Goal: Information Seeking & Learning: Compare options

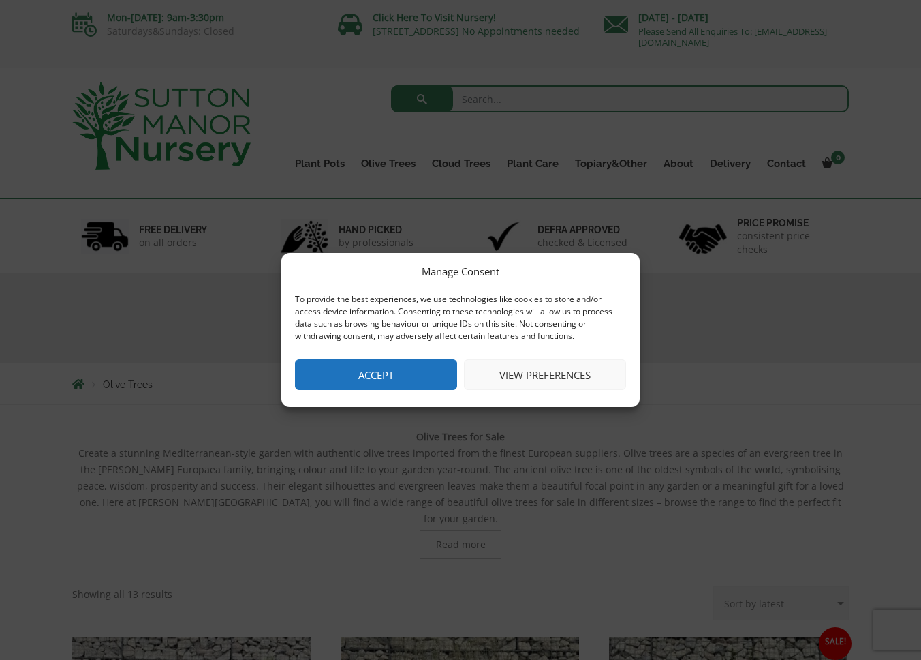
click at [356, 371] on button "Accept" at bounding box center [376, 374] width 162 height 31
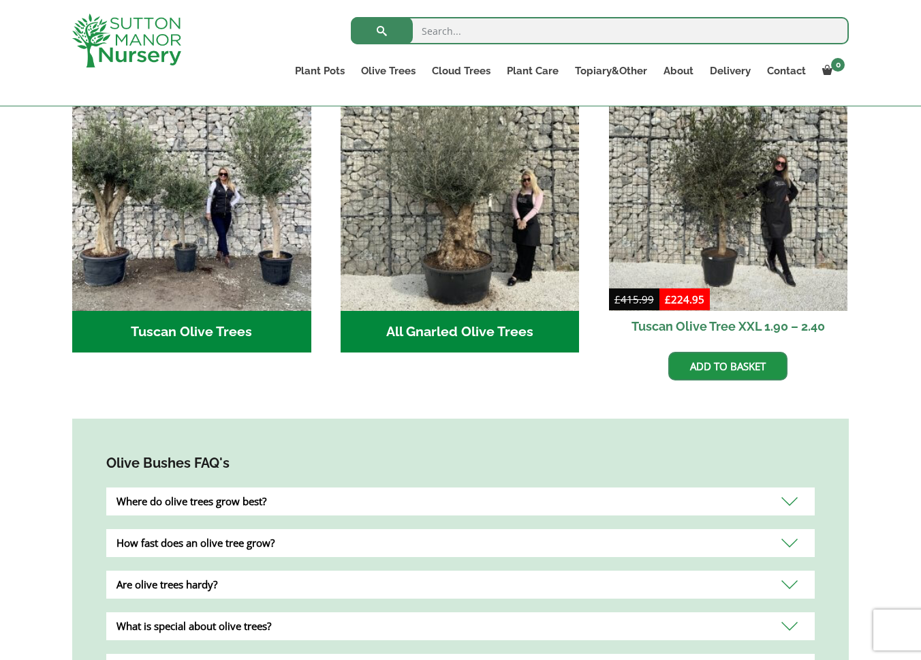
scroll to position [538, 0]
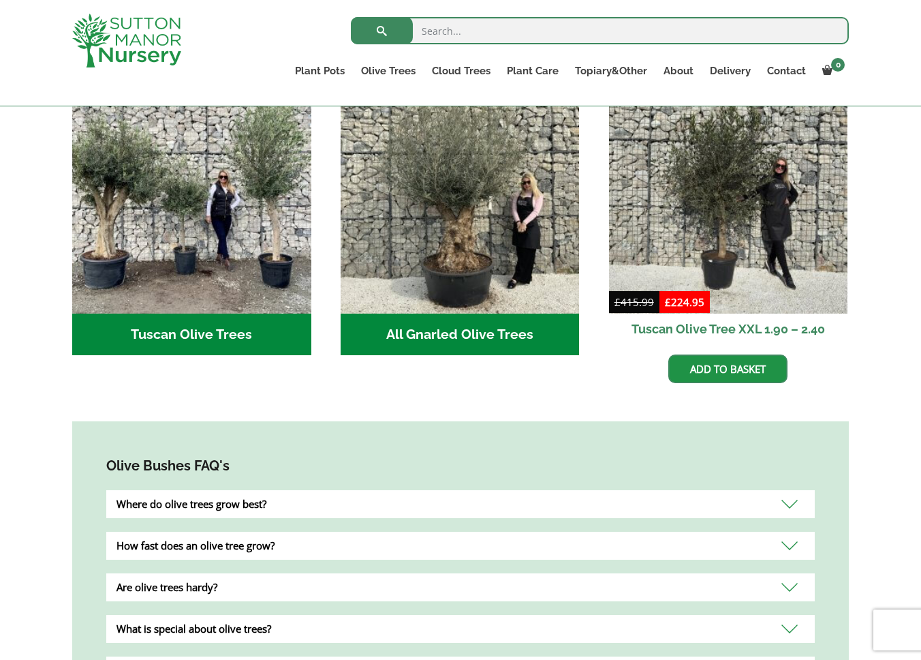
click at [450, 320] on h2 "All Gnarled Olive Trees (135)" at bounding box center [460, 334] width 239 height 42
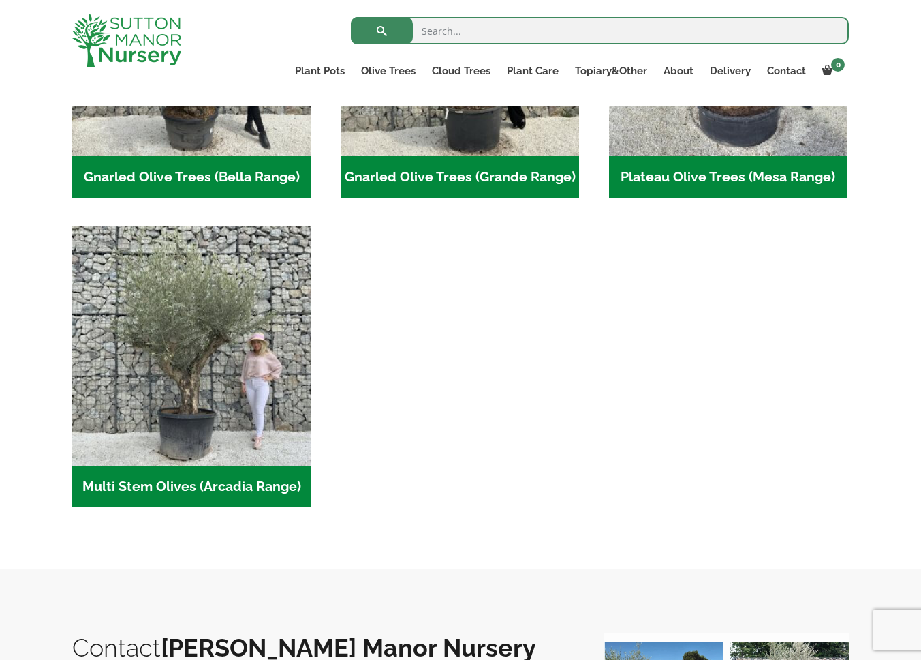
scroll to position [491, 0]
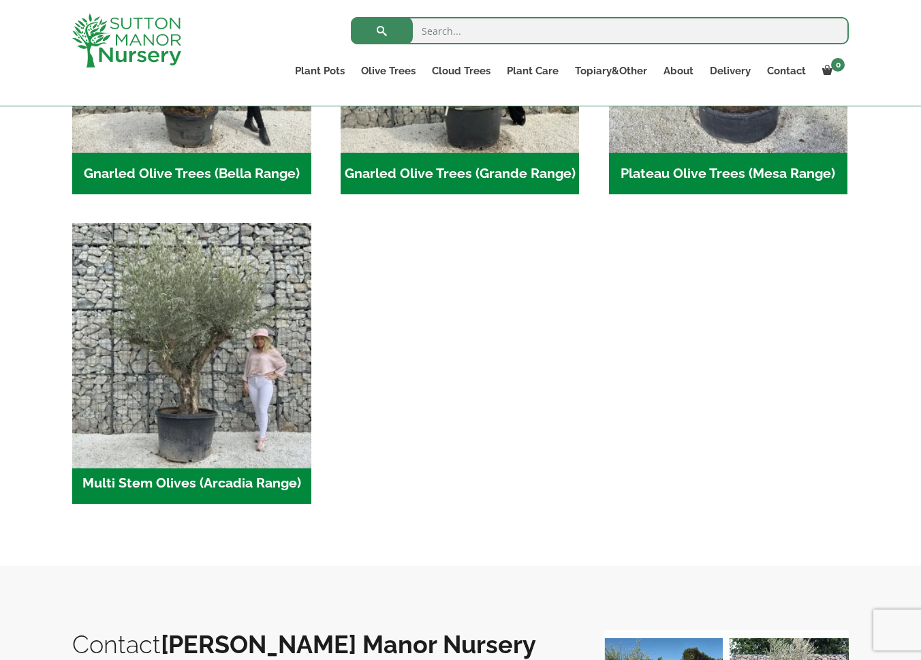
click at [177, 378] on img "Visit product category Multi Stem Olives (Arcadia Range)" at bounding box center [191, 342] width 251 height 251
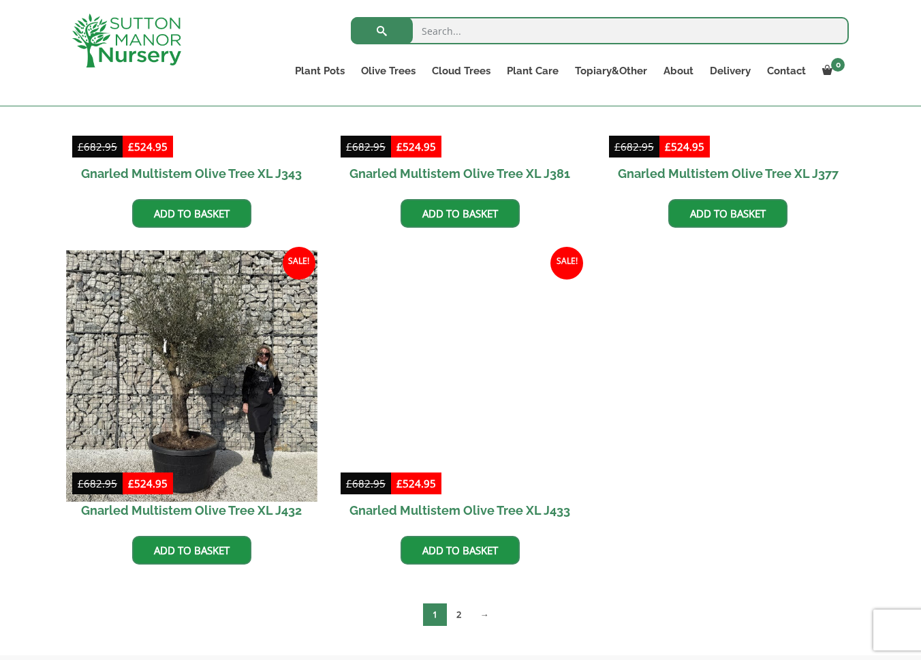
scroll to position [1791, 0]
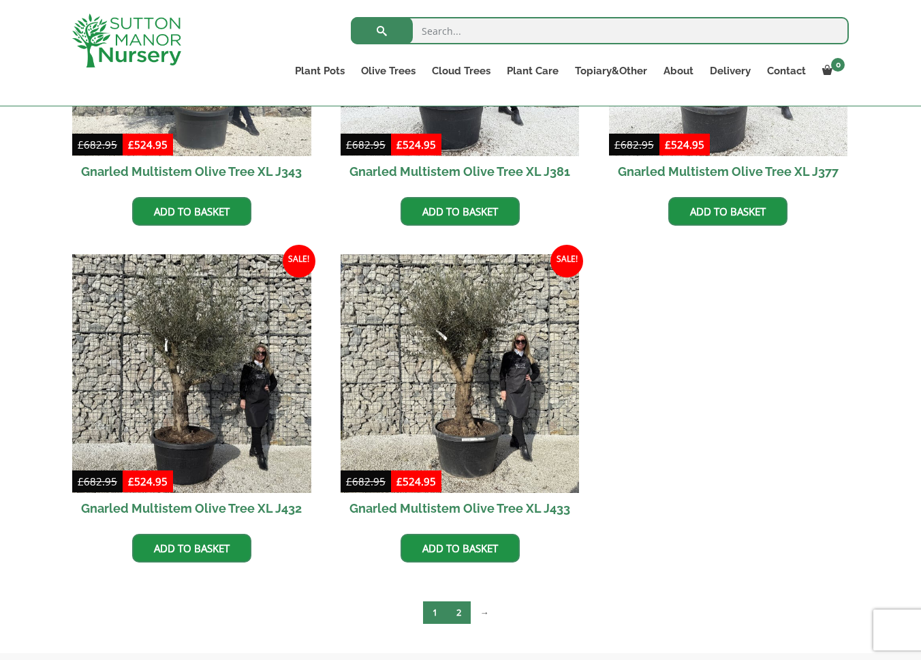
click at [460, 614] on link "2" at bounding box center [459, 612] width 24 height 22
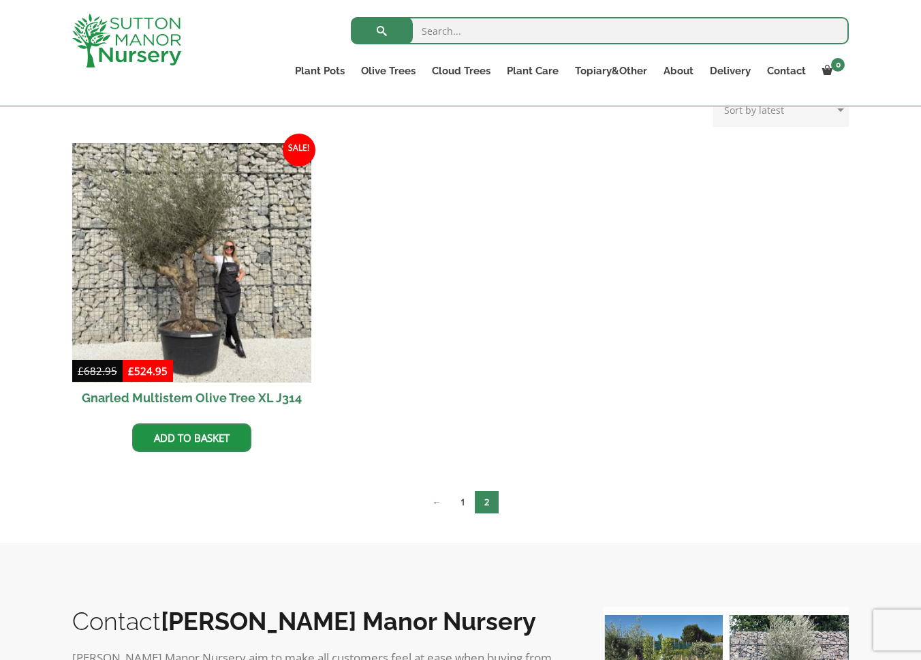
scroll to position [334, 0]
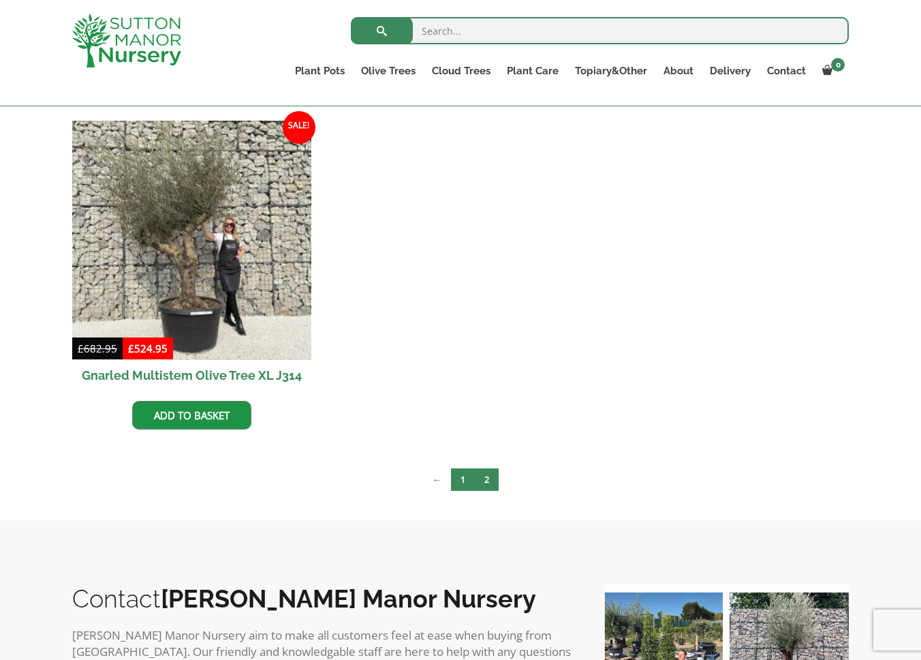
click at [459, 479] on link "1" at bounding box center [463, 479] width 24 height 22
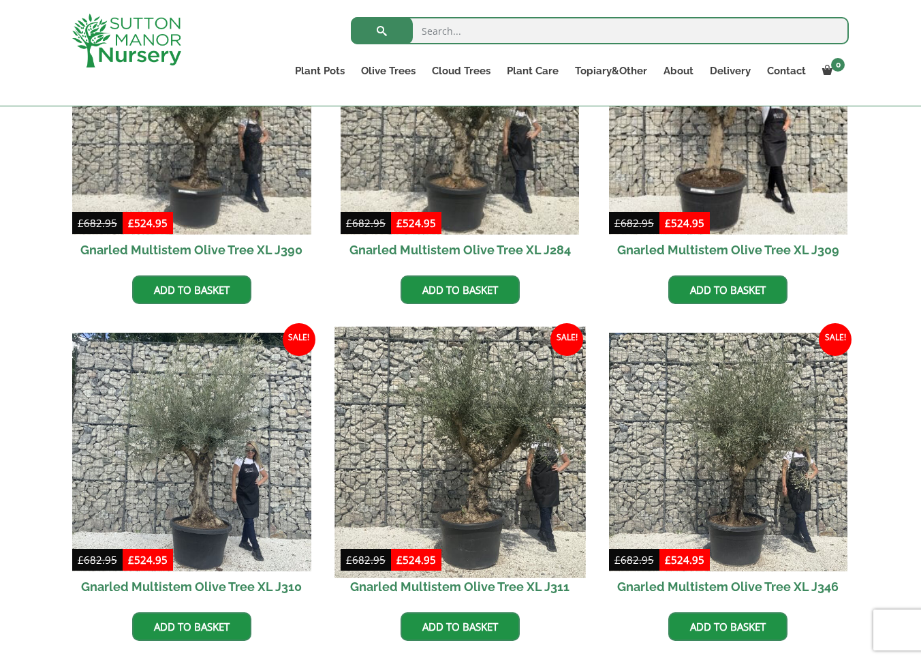
scroll to position [703, 0]
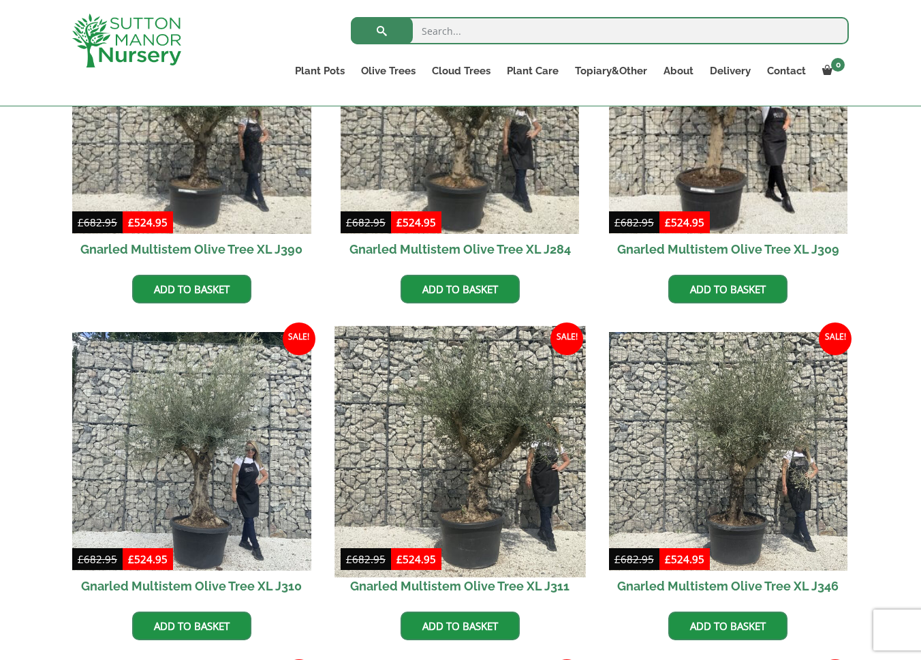
click at [480, 474] on img at bounding box center [460, 451] width 251 height 251
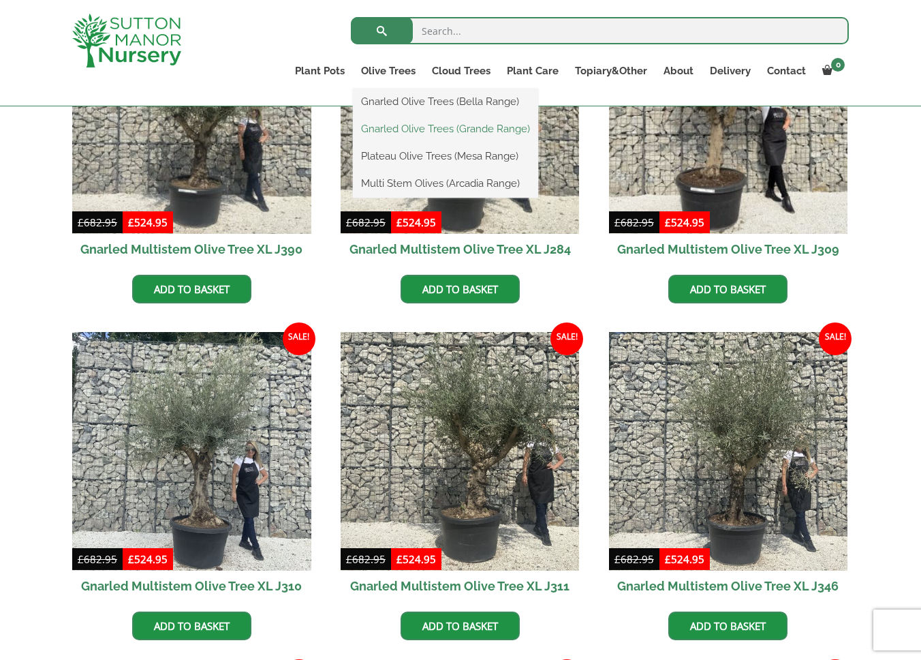
click at [402, 125] on link "Gnarled Olive Trees (Grande Range)" at bounding box center [445, 129] width 185 height 20
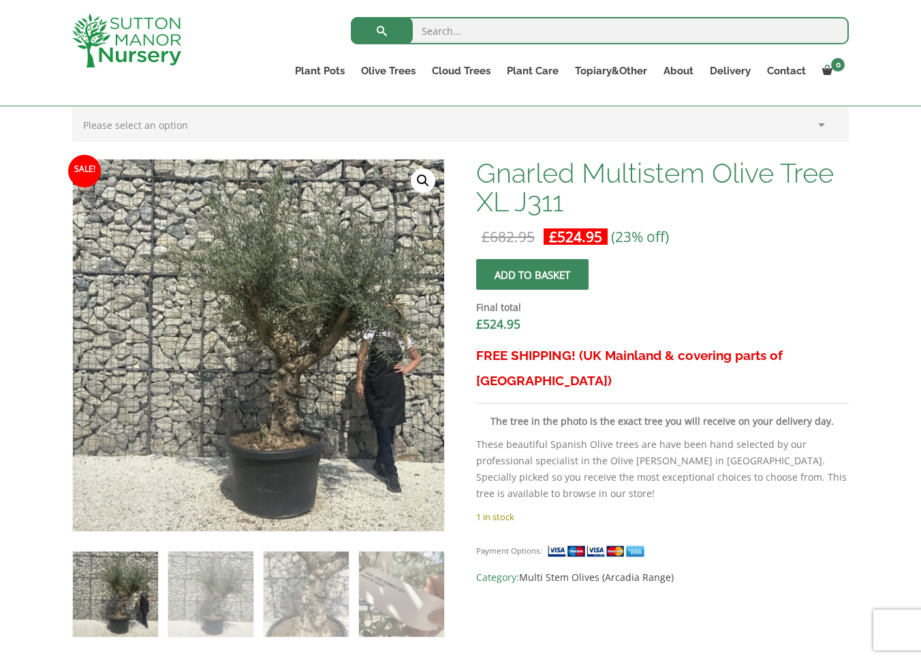
scroll to position [377, 0]
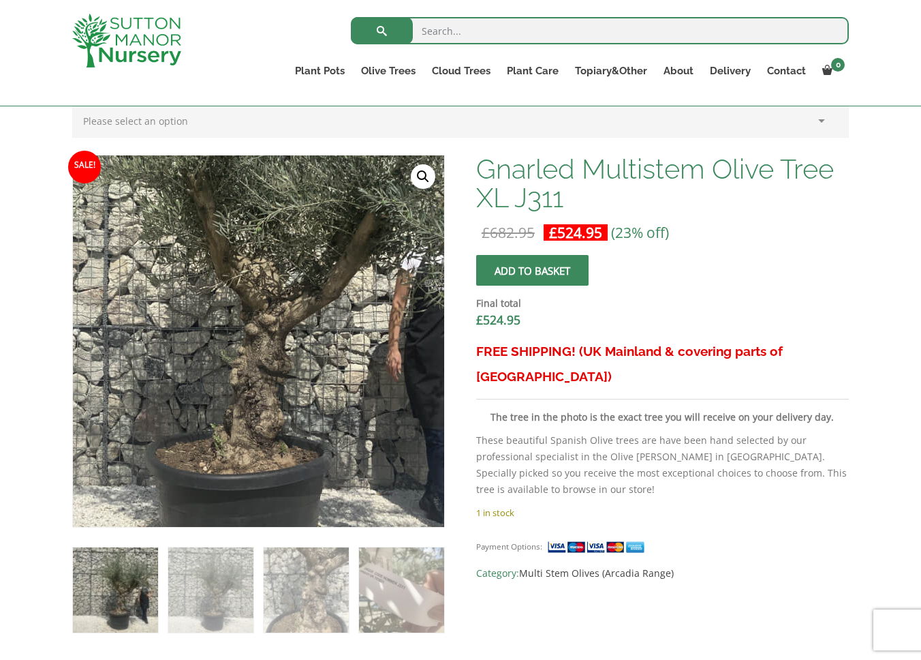
click at [318, 414] on img at bounding box center [208, 280] width 681 height 681
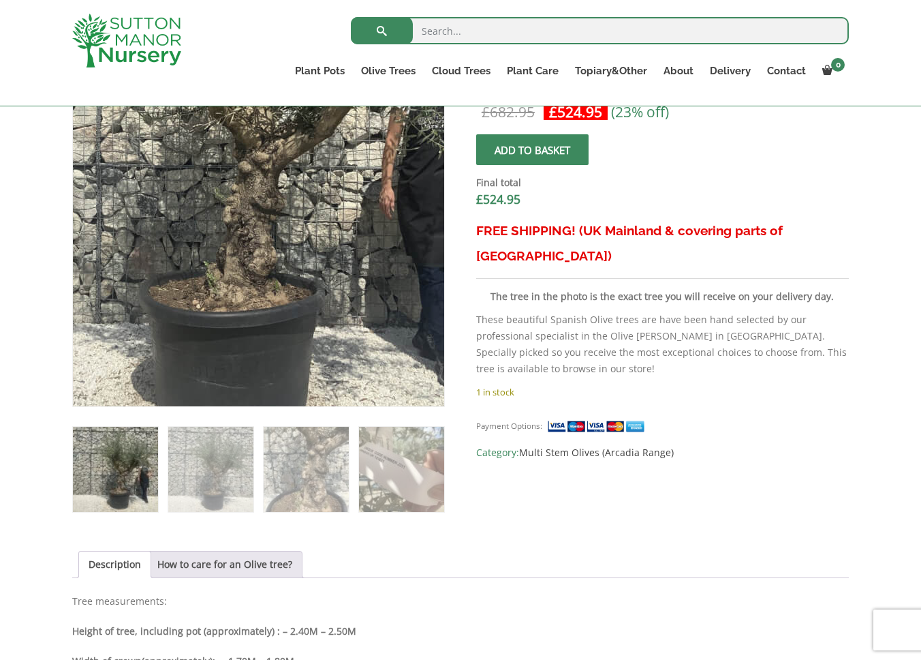
scroll to position [510, 0]
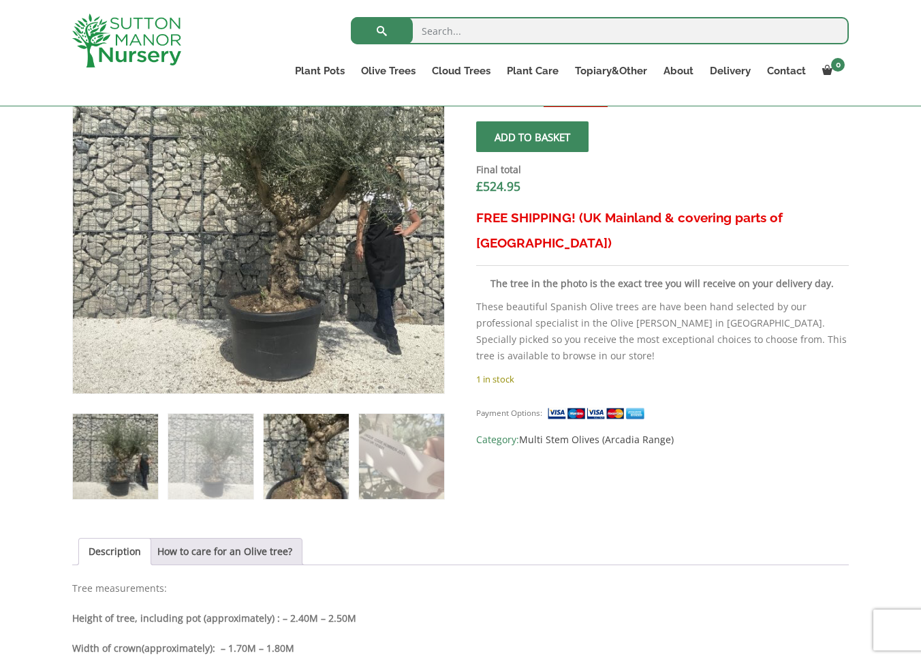
click at [315, 464] on img at bounding box center [306, 456] width 85 height 85
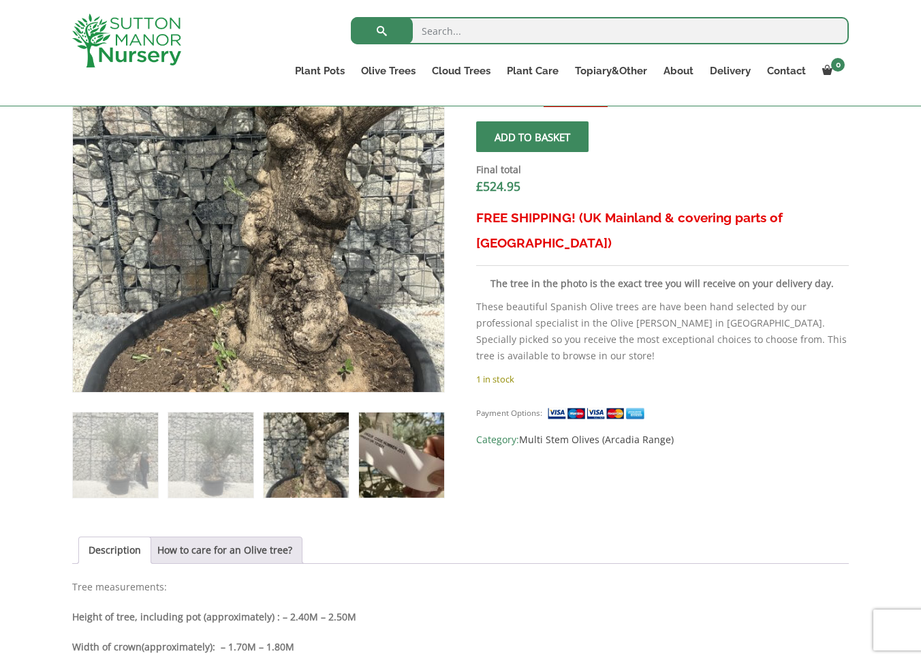
click at [396, 464] on img at bounding box center [401, 454] width 85 height 85
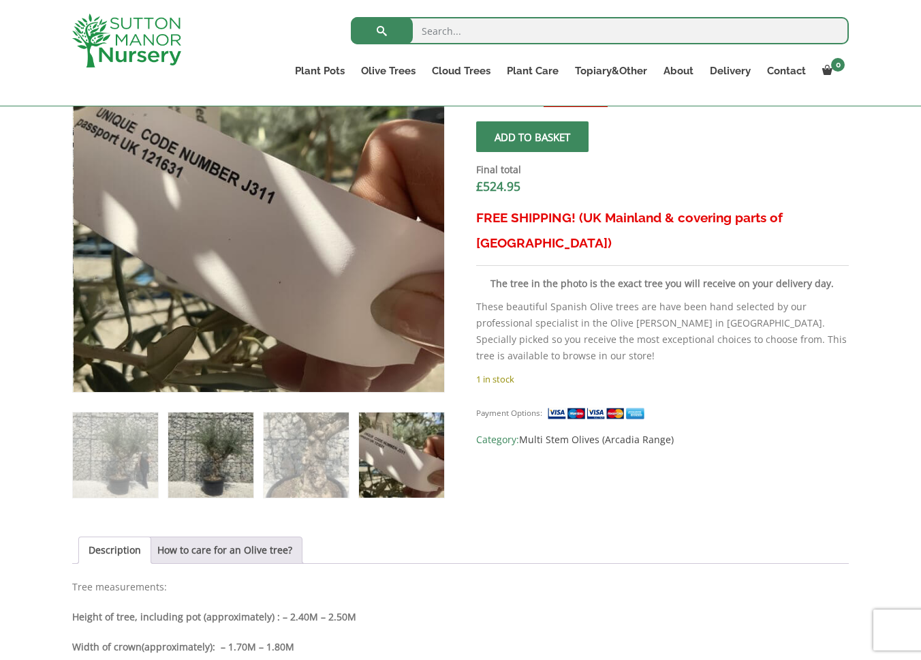
click at [226, 463] on img at bounding box center [210, 454] width 85 height 85
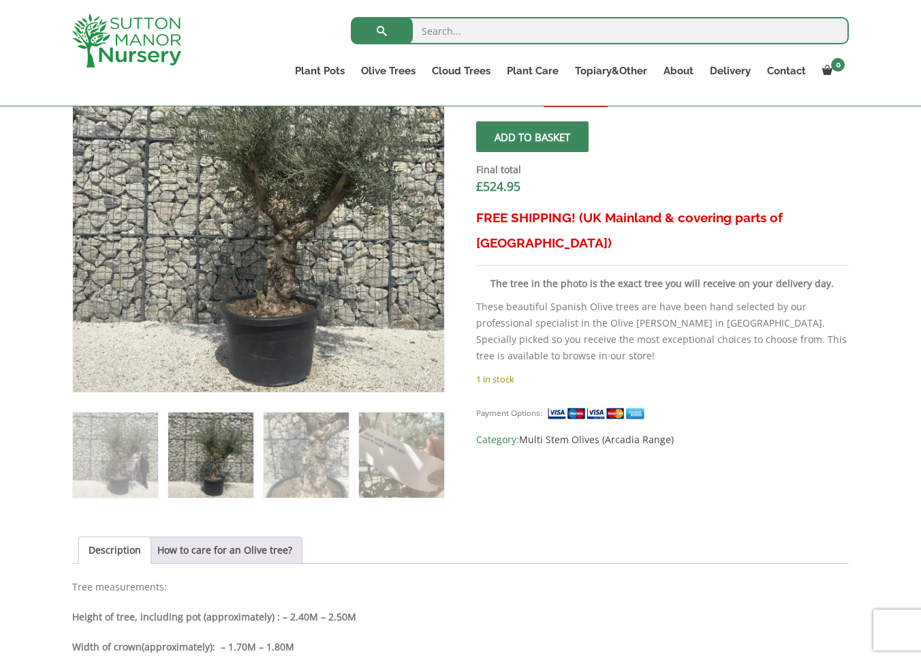
click at [226, 463] on img at bounding box center [210, 454] width 85 height 85
click at [146, 462] on img at bounding box center [115, 454] width 85 height 85
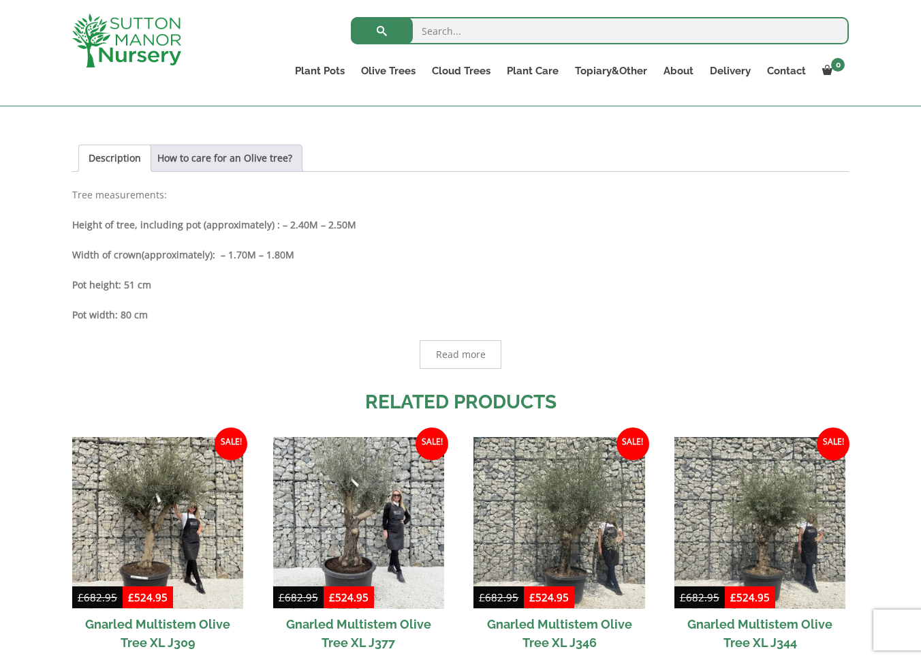
scroll to position [900, 0]
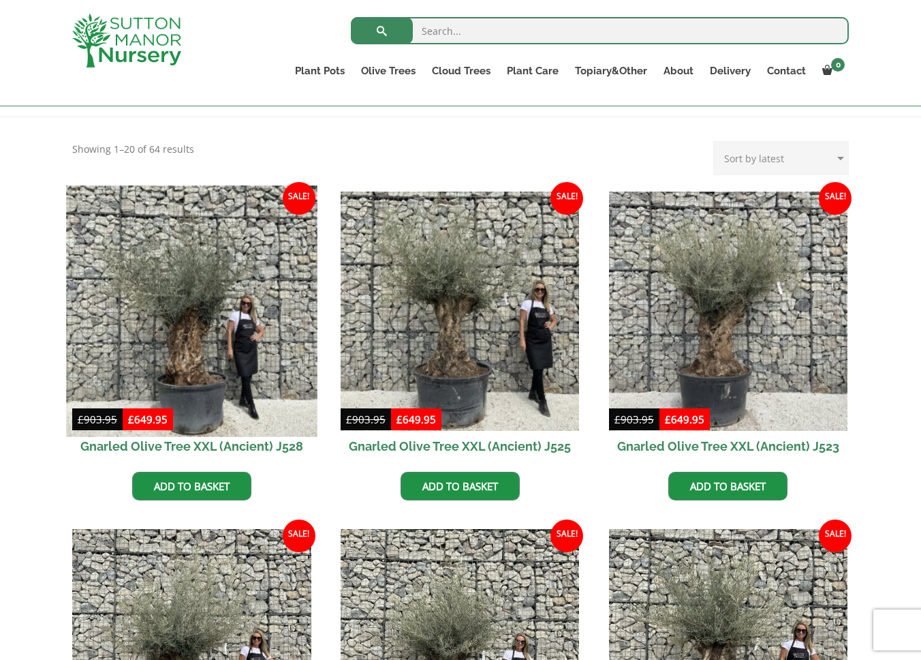
scroll to position [273, 0]
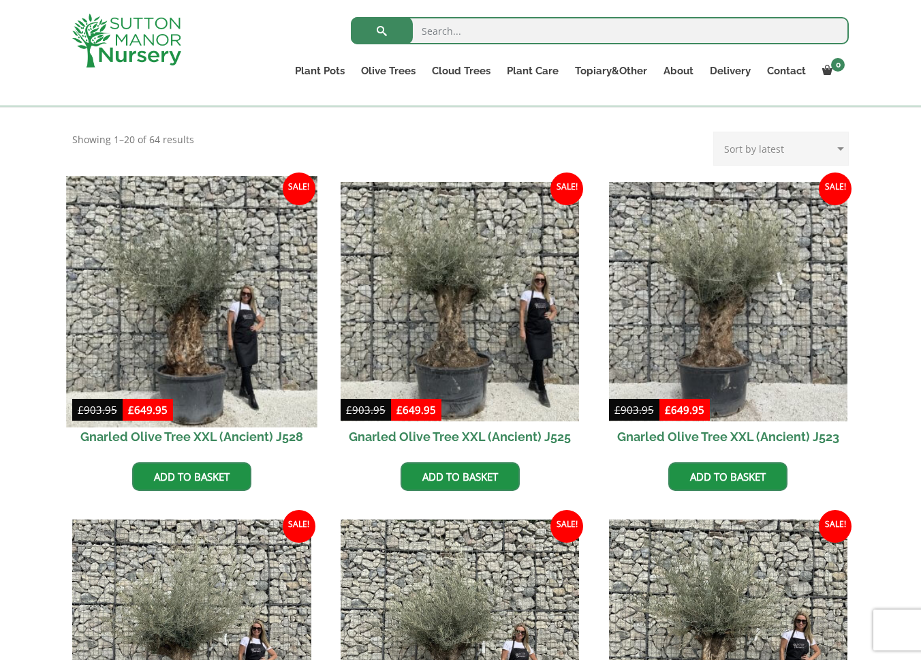
click at [205, 326] on img at bounding box center [191, 301] width 251 height 251
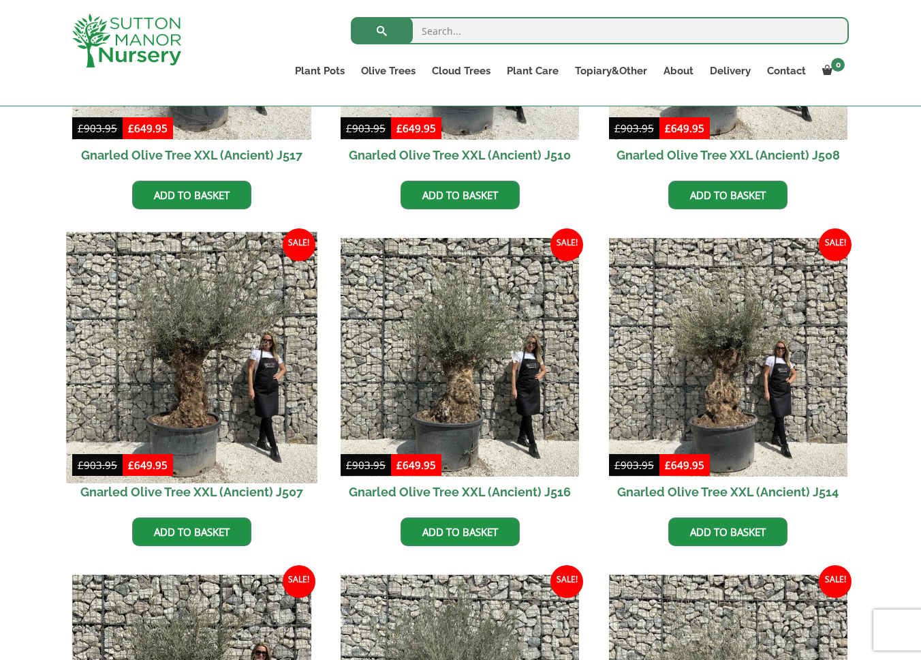
scroll to position [1230, 0]
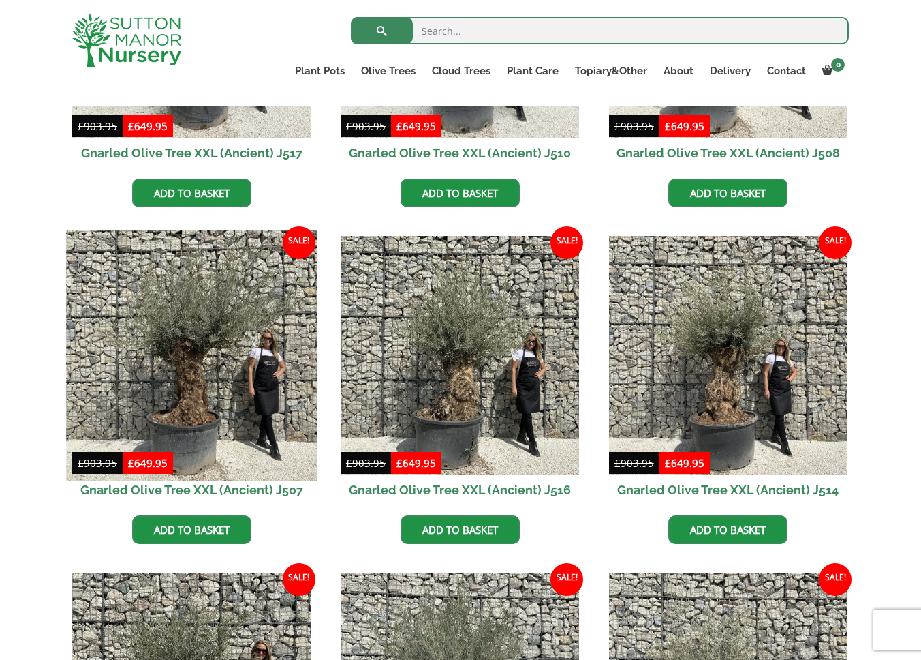
click at [194, 389] on img at bounding box center [191, 355] width 251 height 251
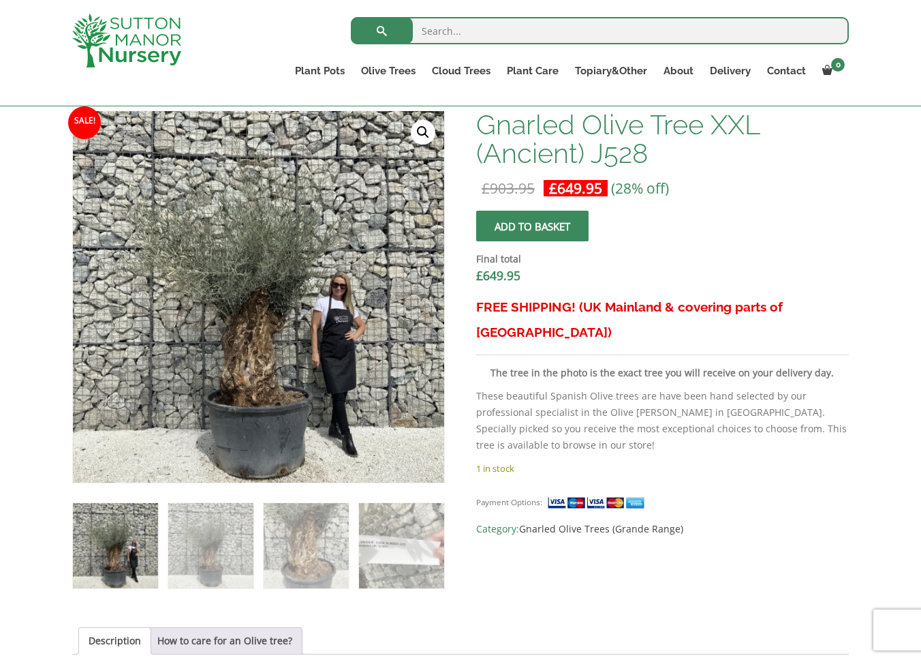
scroll to position [424, 0]
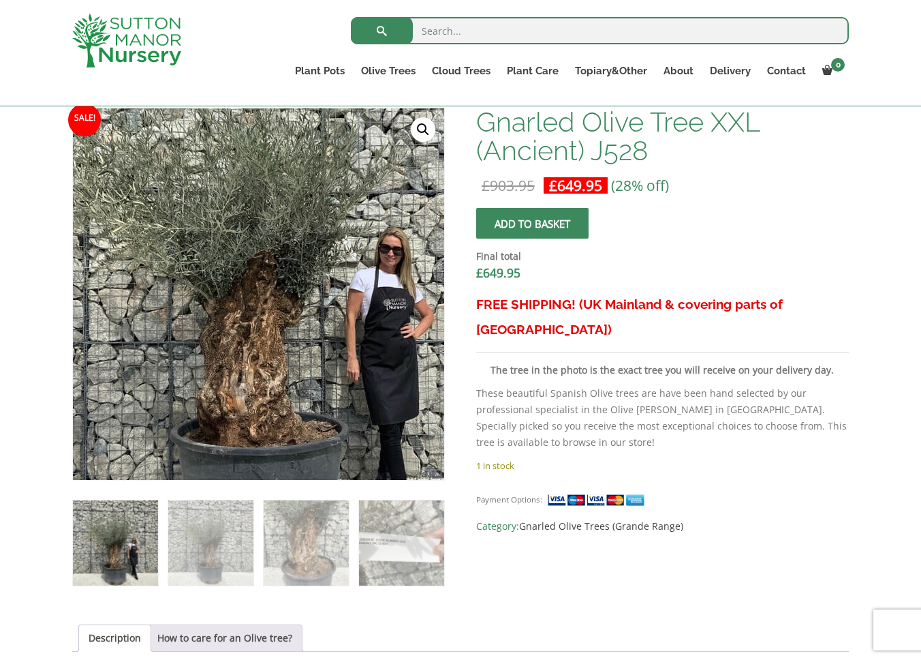
click at [256, 337] on img at bounding box center [260, 268] width 604 height 604
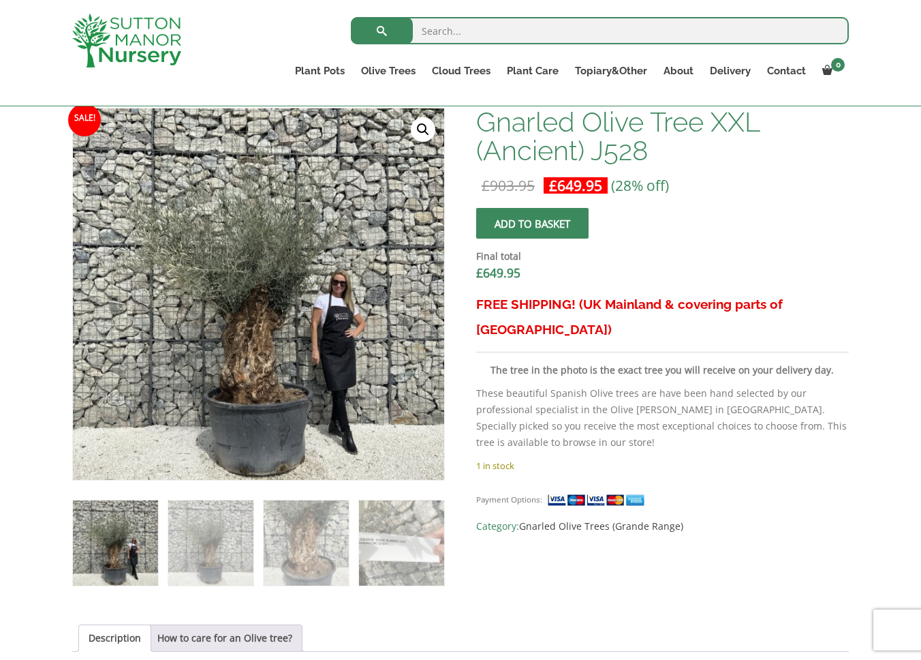
click at [424, 127] on link "🔍" at bounding box center [423, 129] width 25 height 25
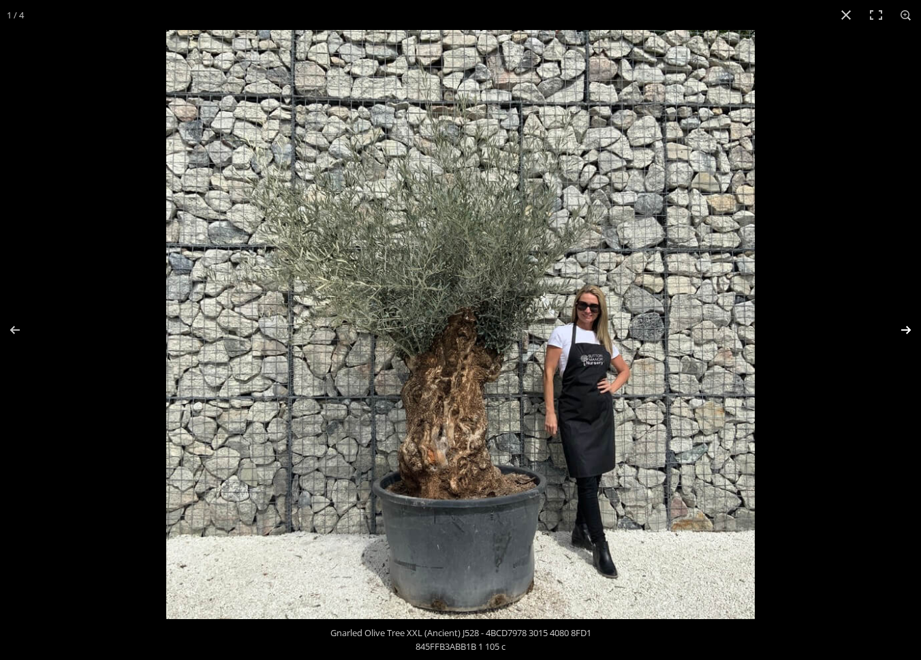
click at [901, 326] on button "Next (arrow right)" at bounding box center [898, 330] width 48 height 68
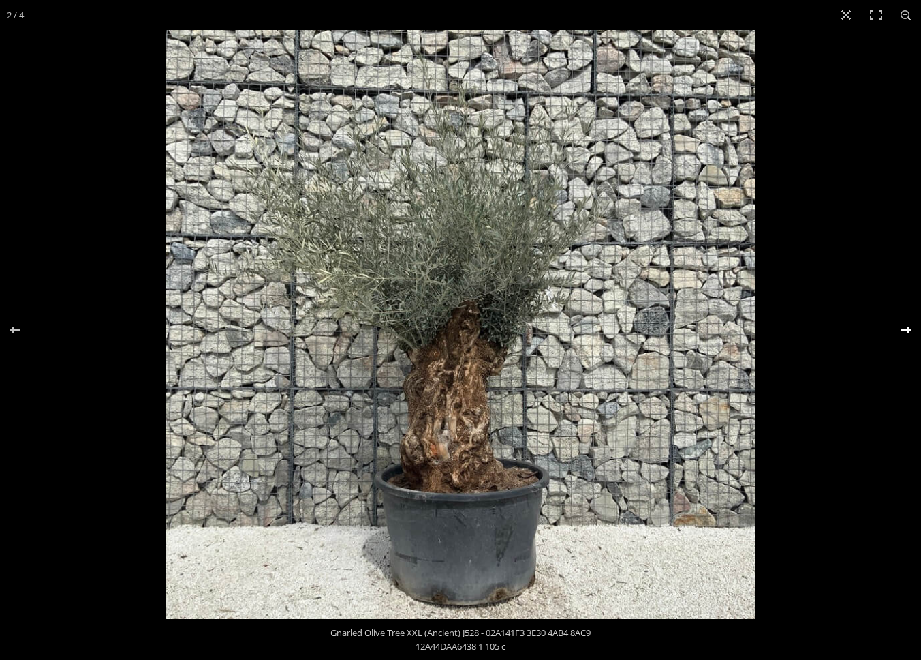
click at [901, 326] on button "Next (arrow right)" at bounding box center [898, 330] width 48 height 68
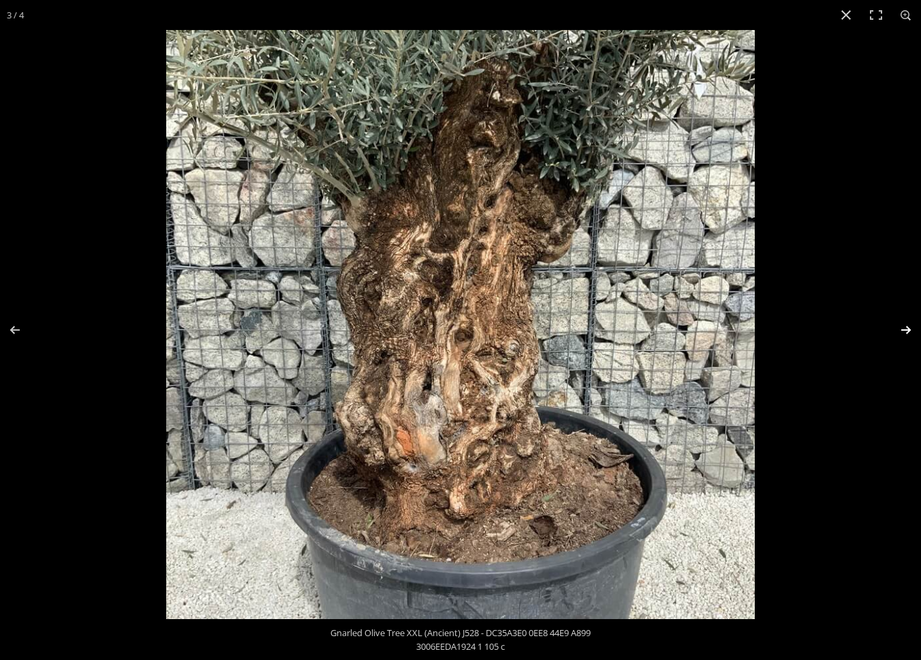
click at [900, 326] on button "Next (arrow right)" at bounding box center [898, 330] width 48 height 68
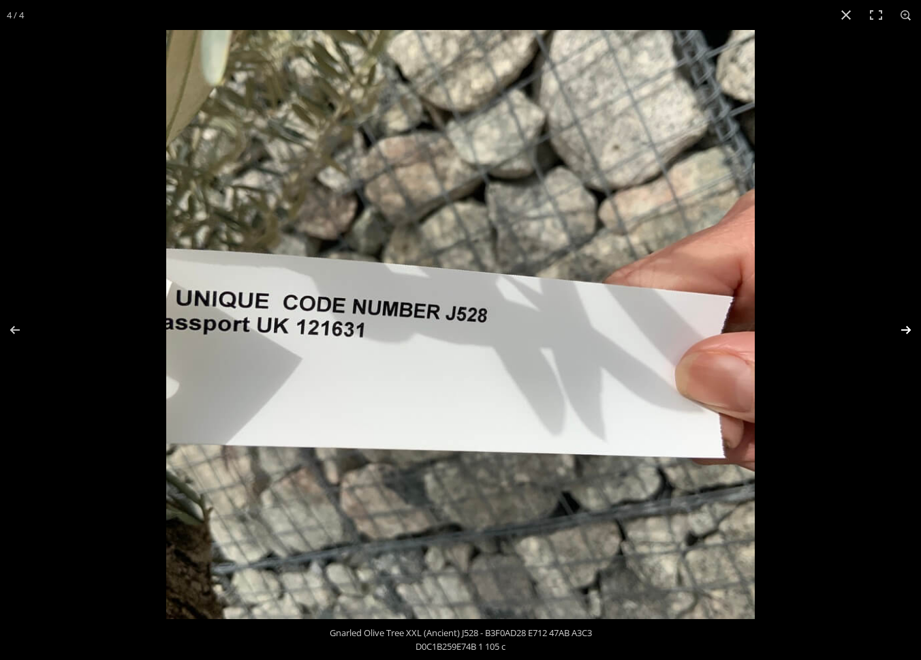
click at [900, 326] on button "Next (arrow right)" at bounding box center [898, 330] width 48 height 68
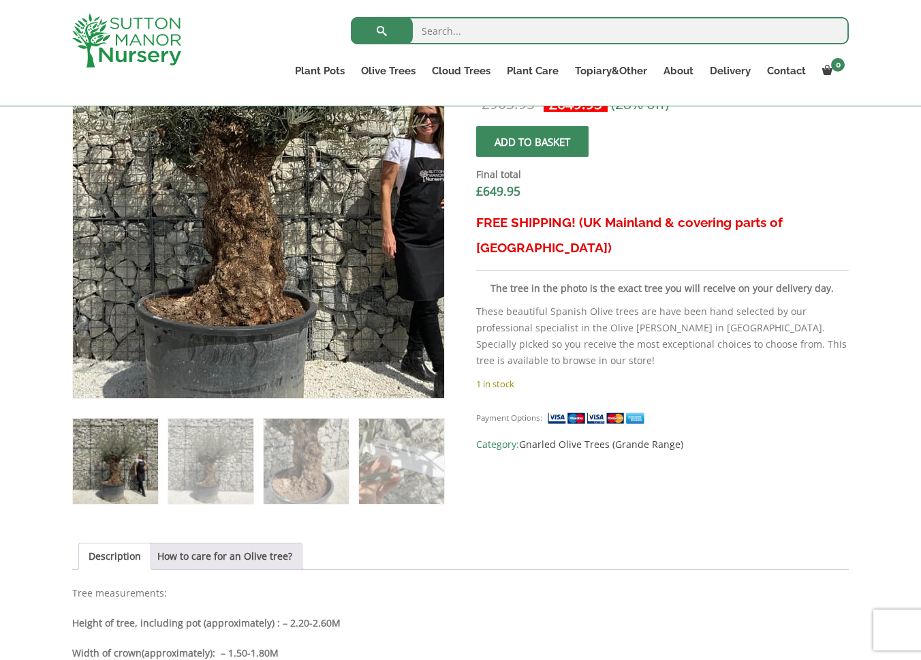
scroll to position [523, 0]
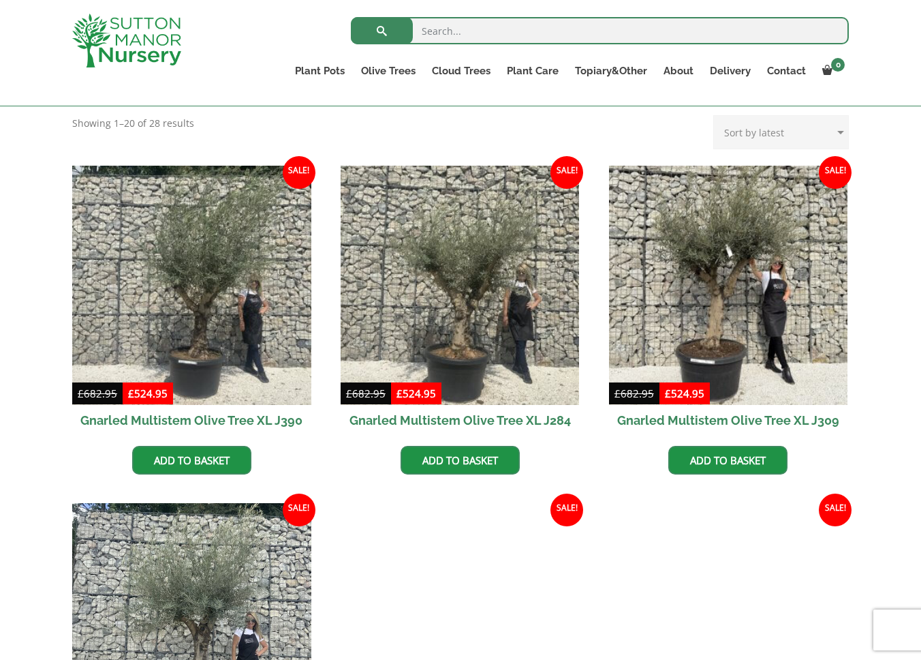
scroll to position [598, 0]
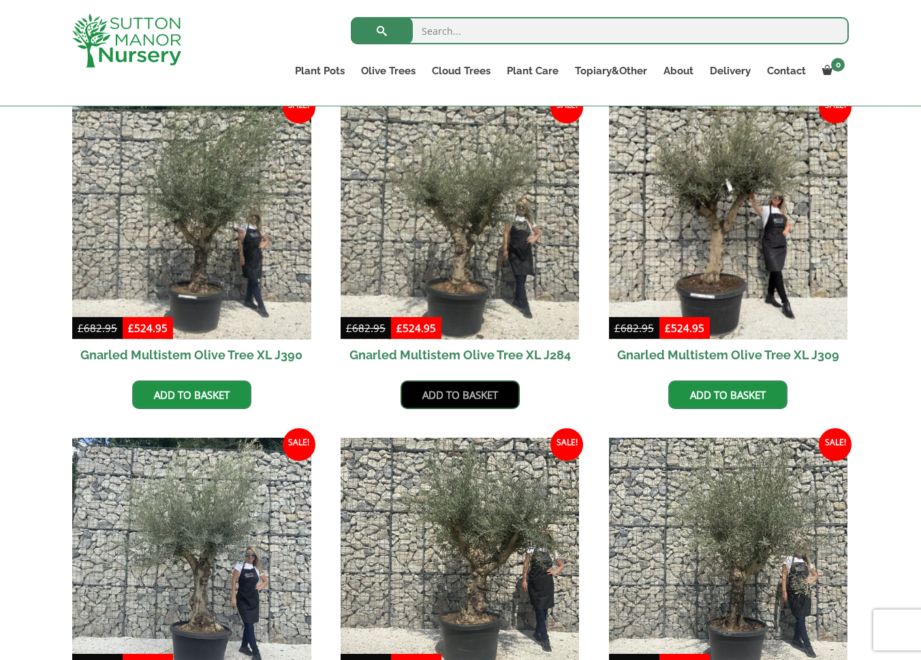
click at [456, 399] on link "Add to basket" at bounding box center [460, 394] width 119 height 29
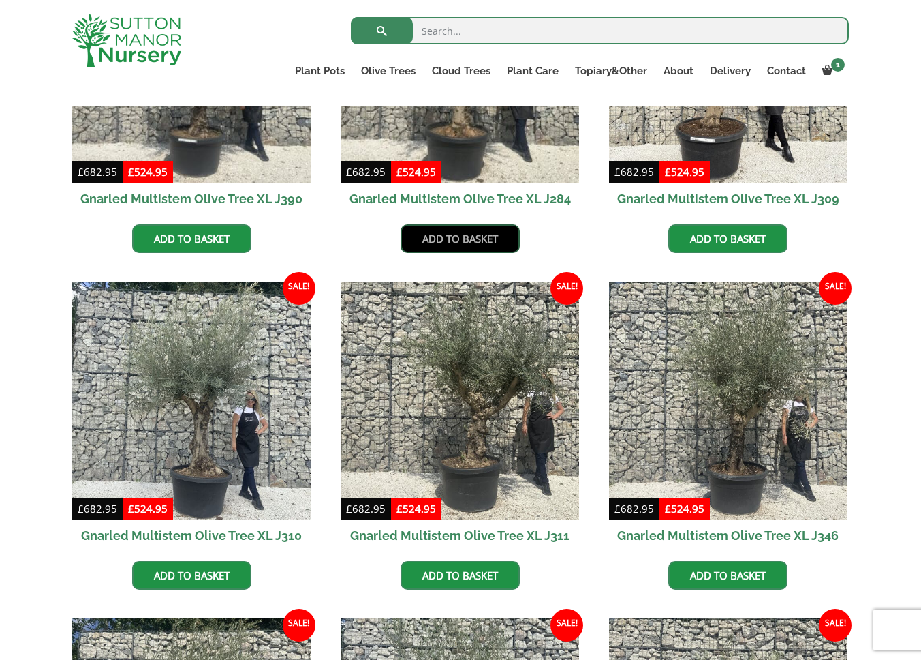
scroll to position [856, 0]
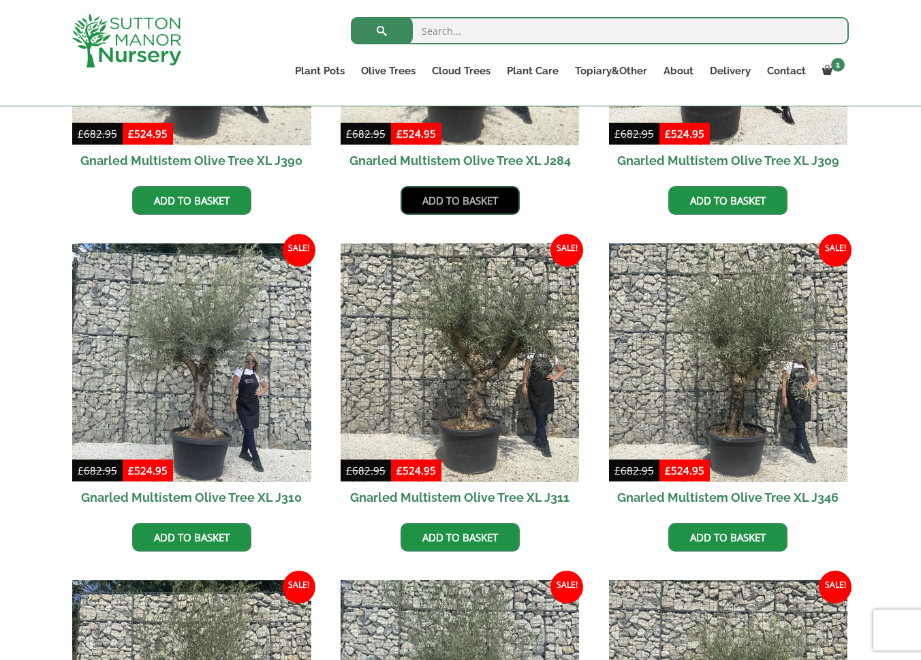
click at [447, 204] on link "Add to basket" at bounding box center [460, 200] width 119 height 29
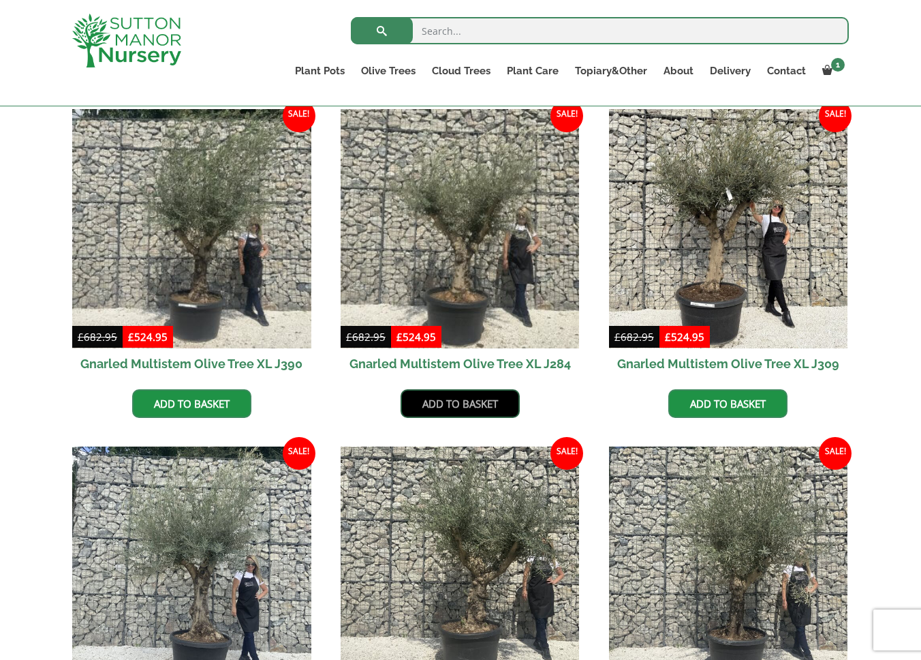
scroll to position [653, 0]
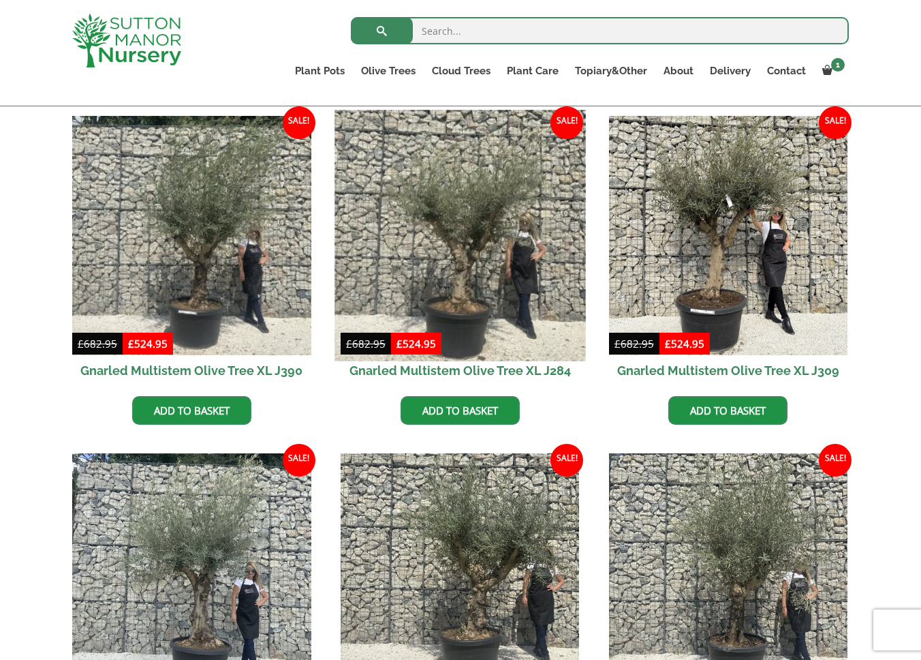
click at [401, 279] on img at bounding box center [460, 235] width 251 height 251
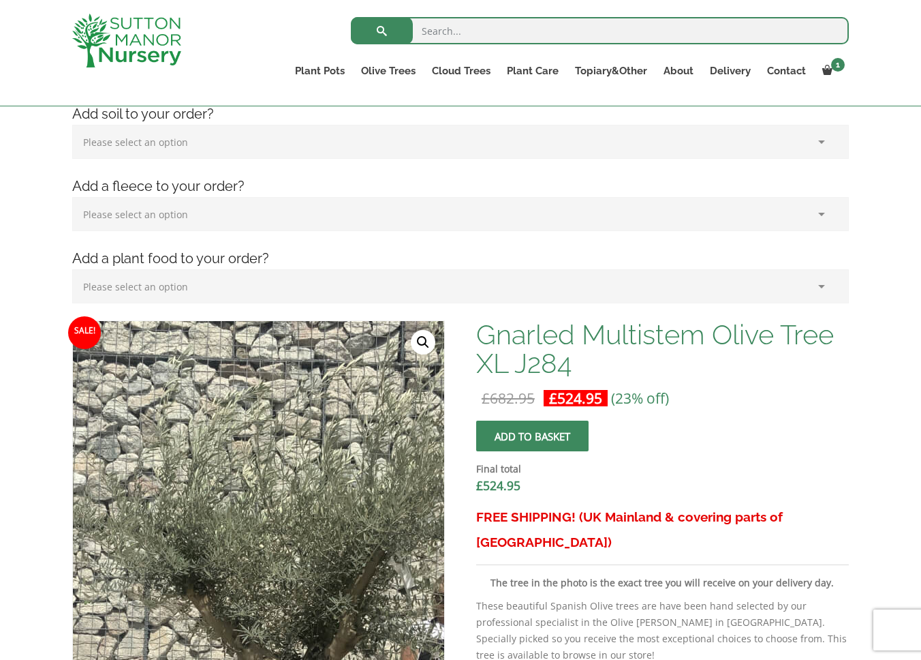
scroll to position [196, 0]
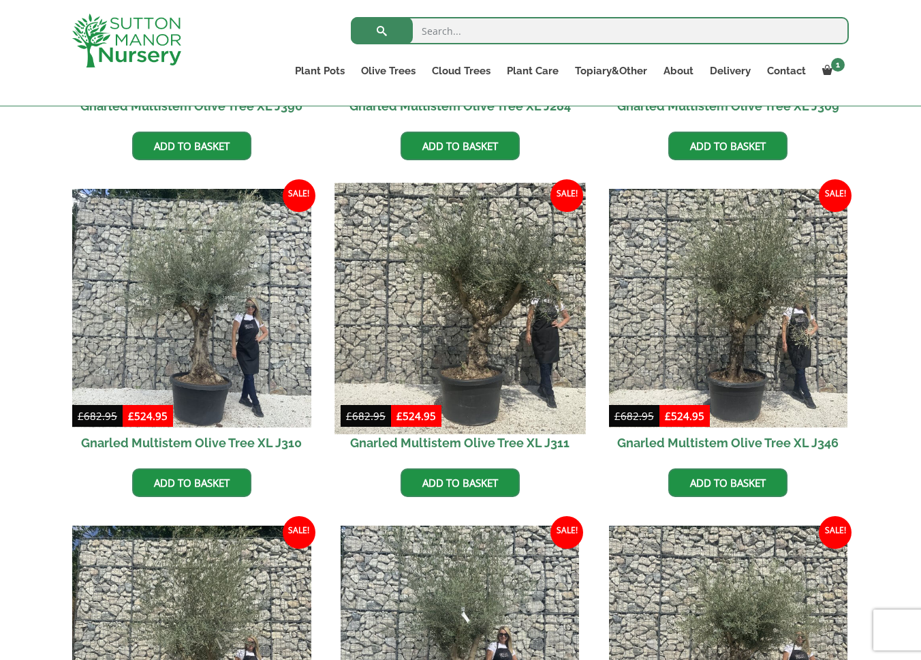
scroll to position [923, 0]
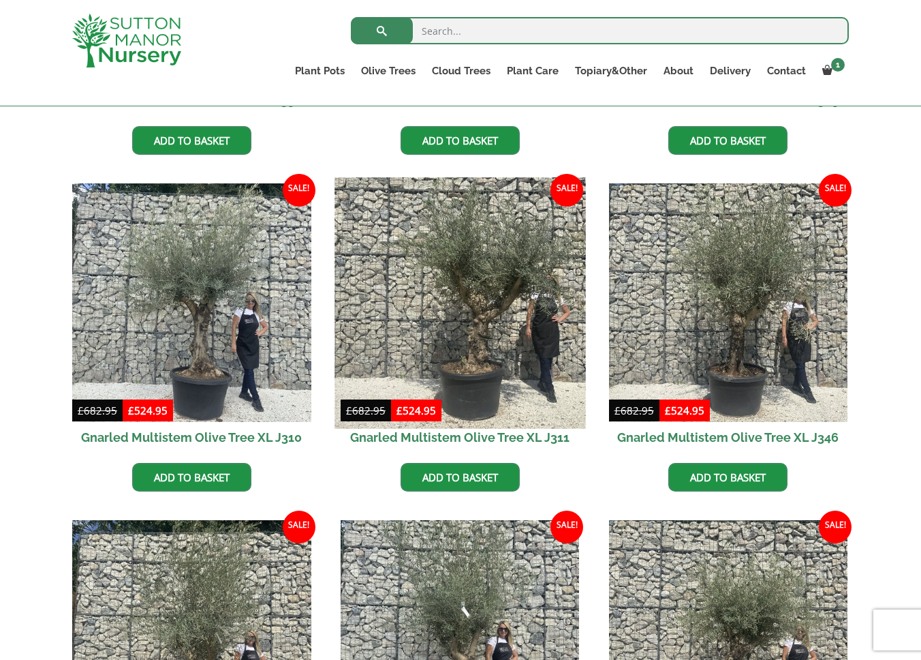
click at [482, 323] on img at bounding box center [460, 302] width 251 height 251
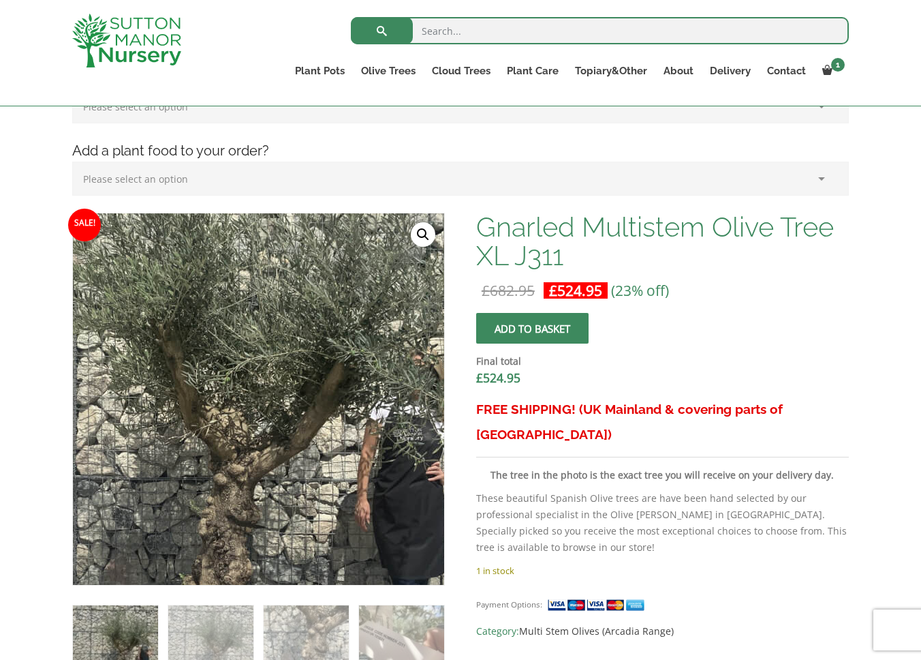
scroll to position [324, 0]
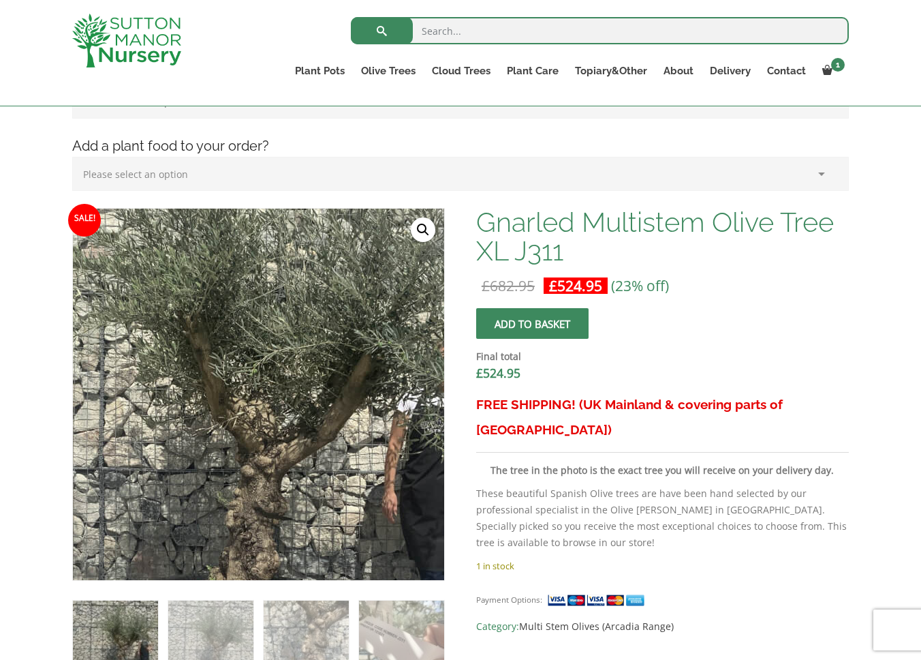
click at [323, 360] on img at bounding box center [204, 422] width 681 height 681
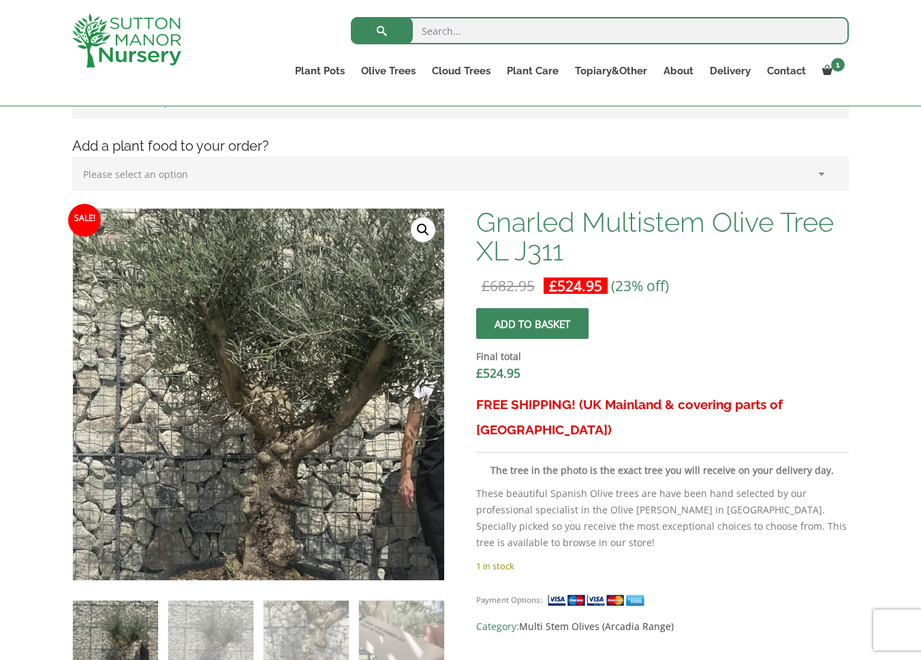
click at [303, 377] on img at bounding box center [221, 408] width 681 height 681
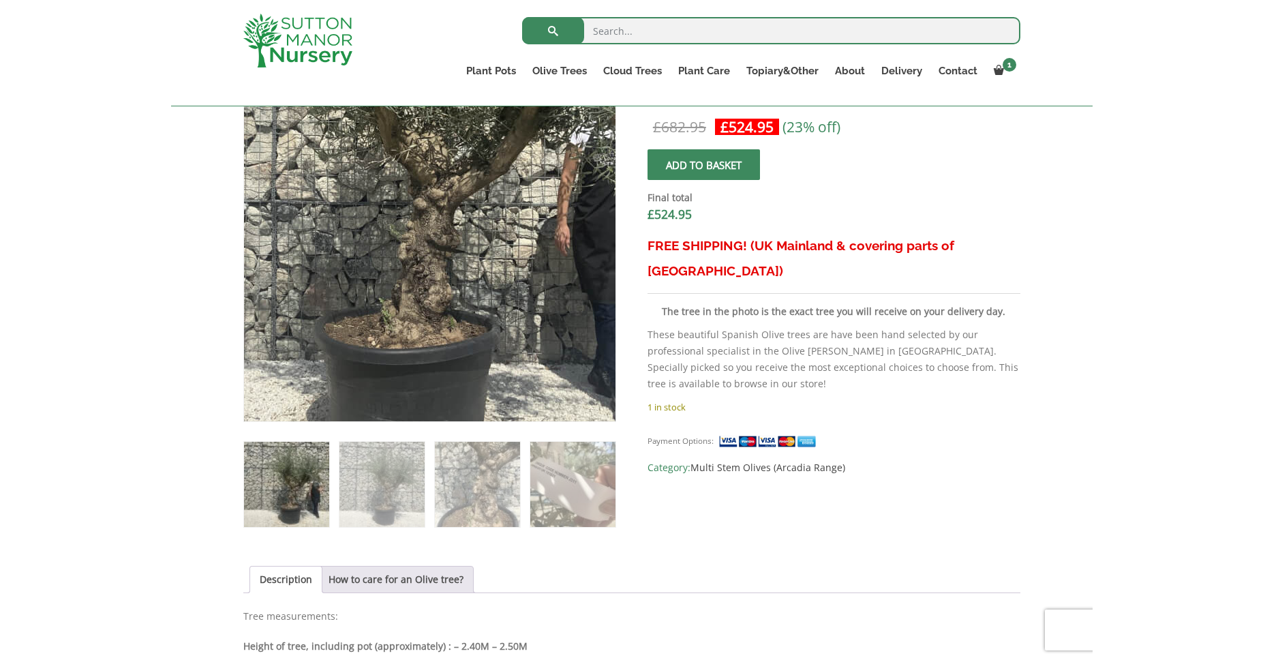
scroll to position [483, 0]
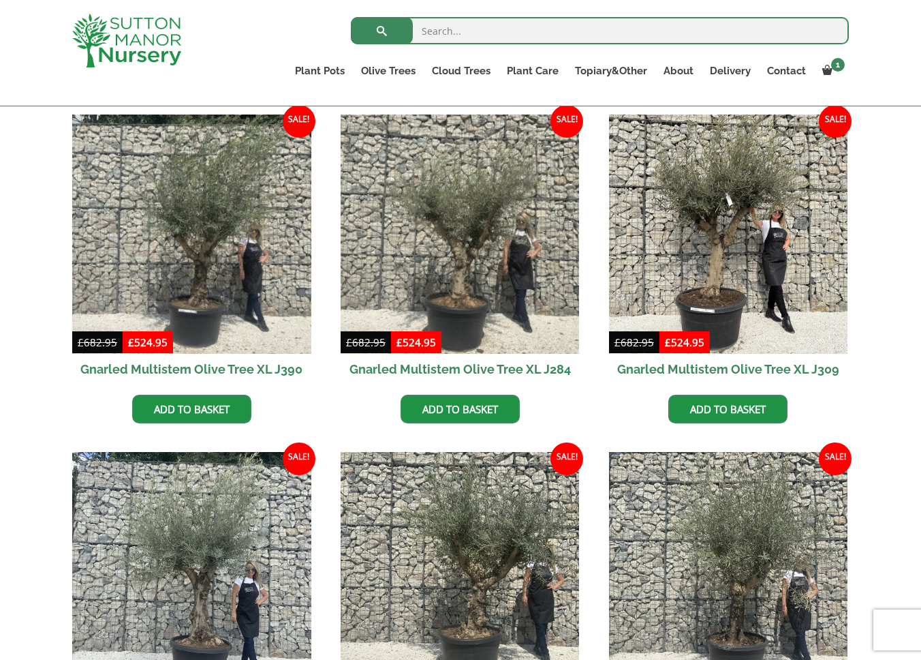
scroll to position [584, 0]
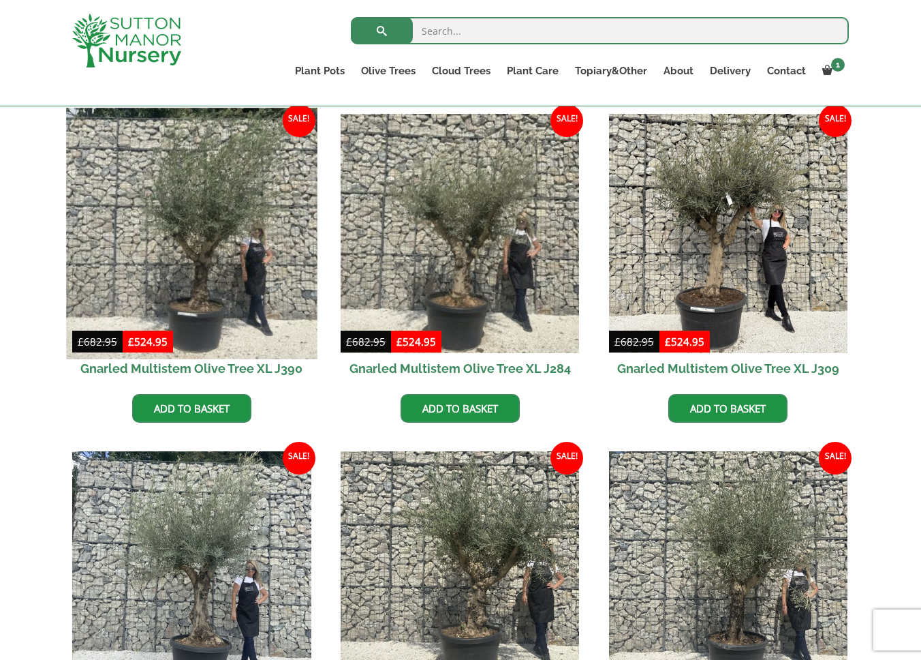
click at [175, 226] on img at bounding box center [191, 233] width 251 height 251
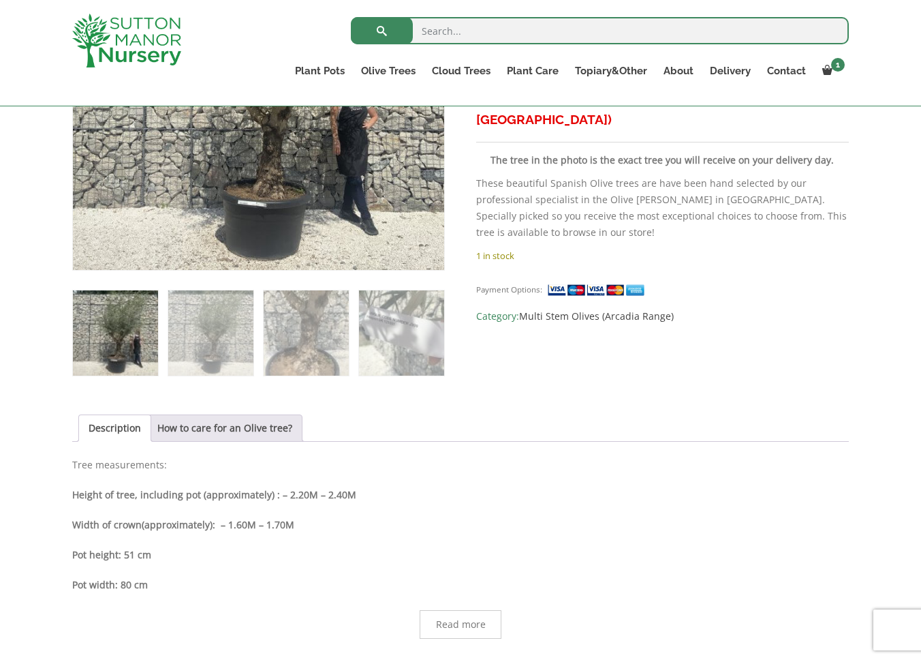
scroll to position [610, 0]
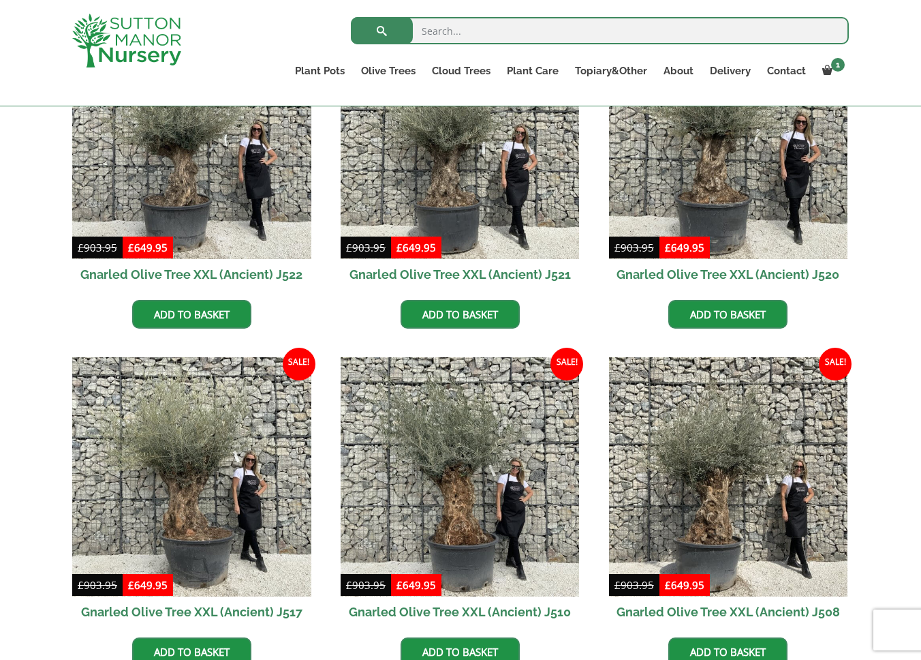
scroll to position [754, 0]
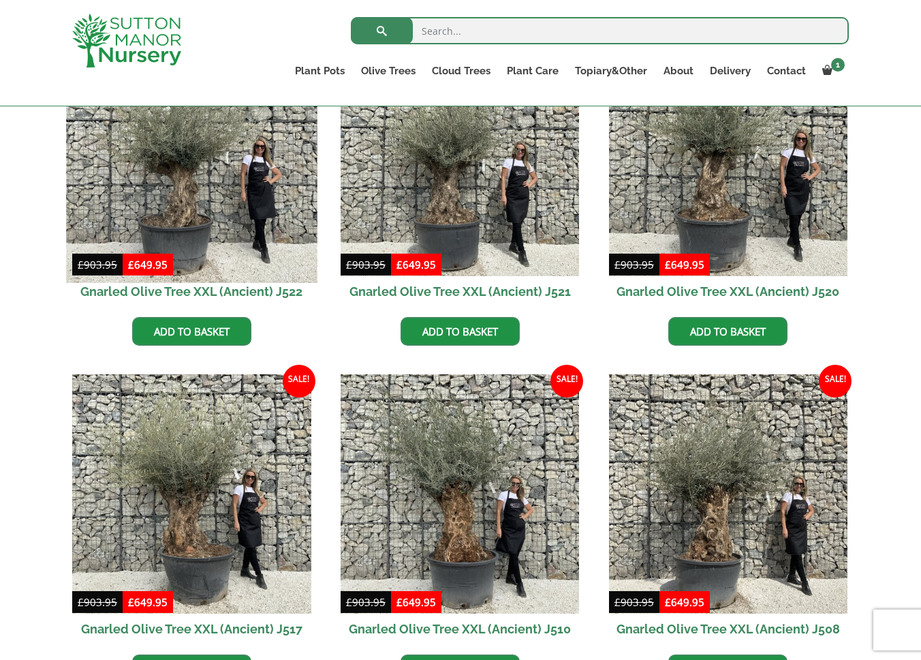
click at [224, 245] on img at bounding box center [191, 156] width 251 height 251
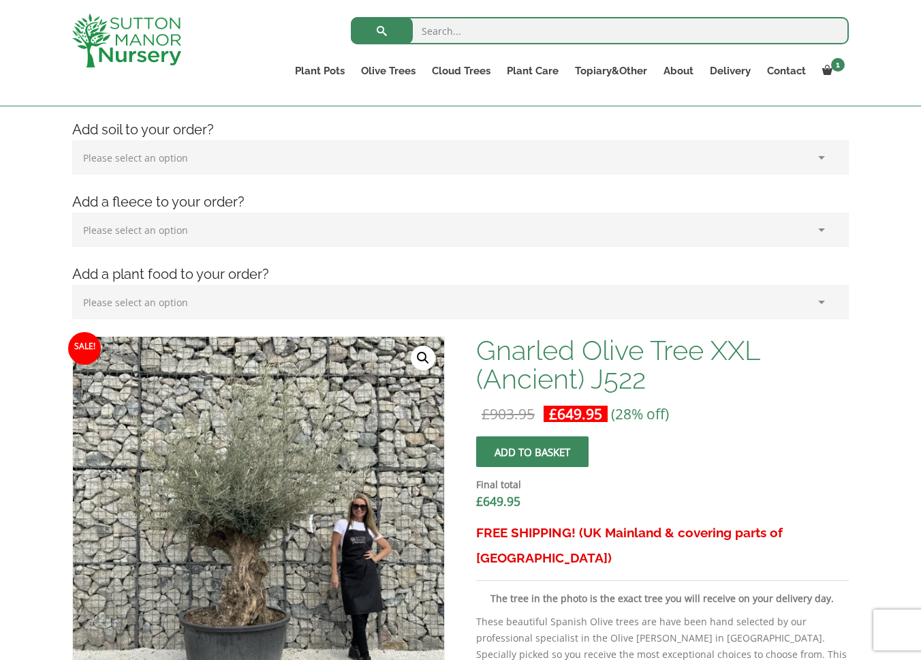
scroll to position [194, 0]
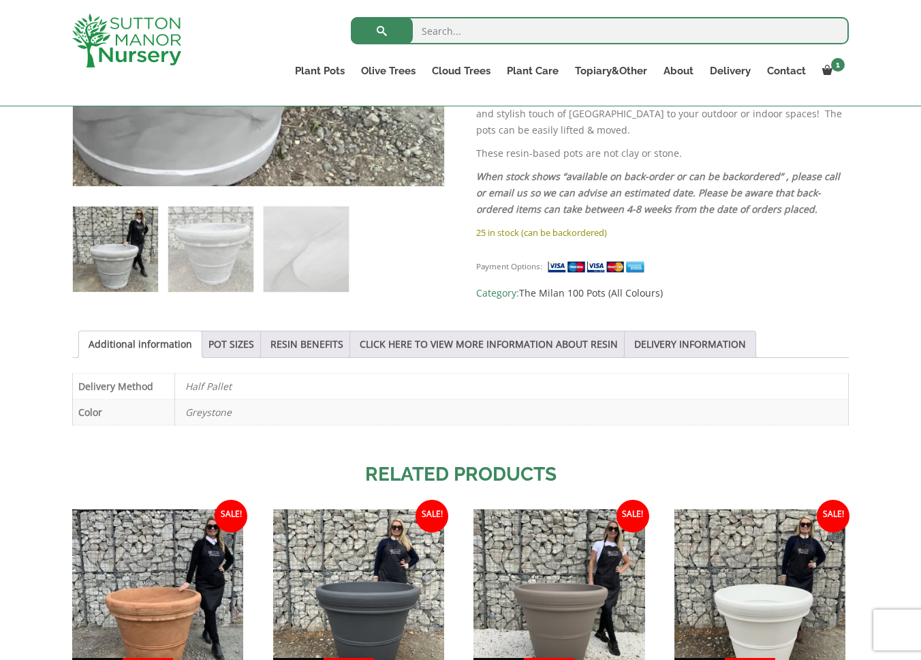
scroll to position [502, 0]
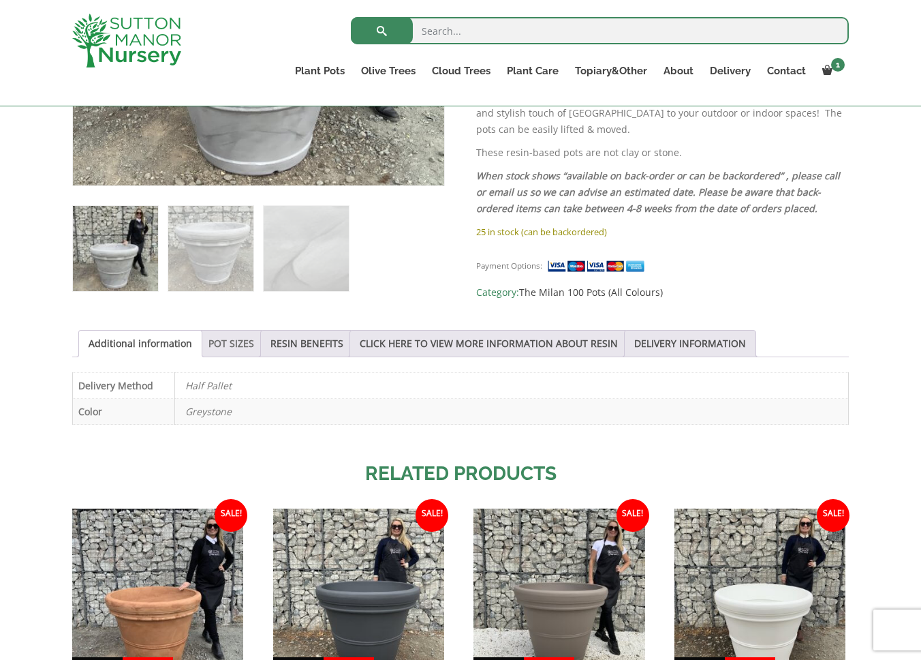
click at [254, 344] on link "POT SIZES" at bounding box center [232, 343] width 46 height 26
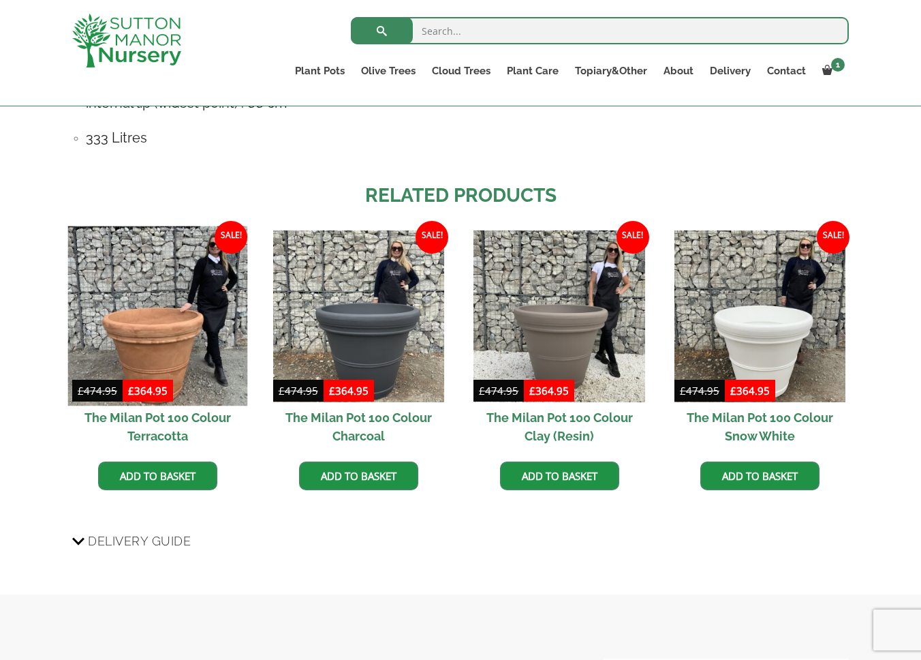
scroll to position [1032, 0]
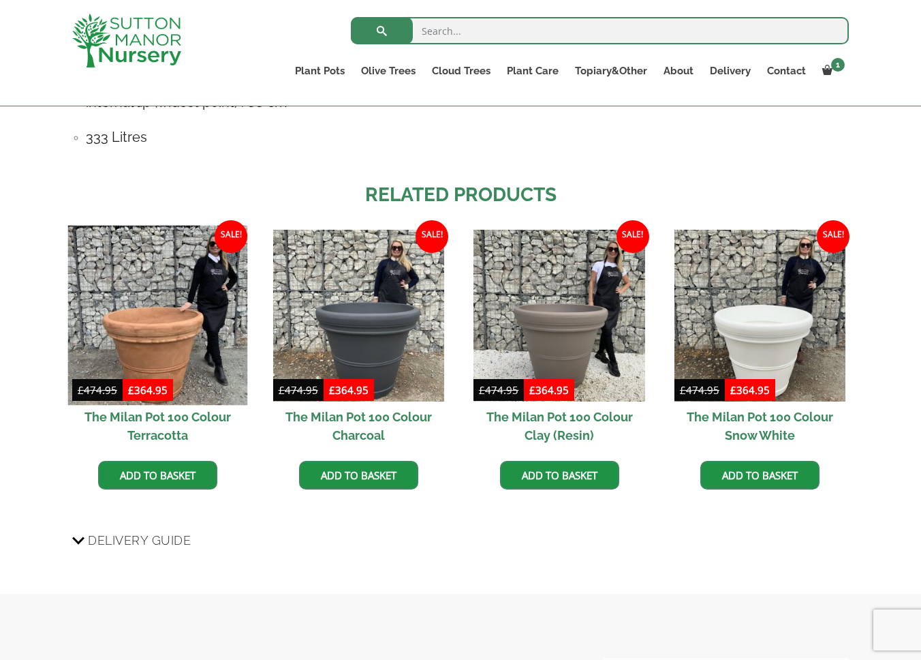
click at [165, 363] on img at bounding box center [158, 316] width 180 height 180
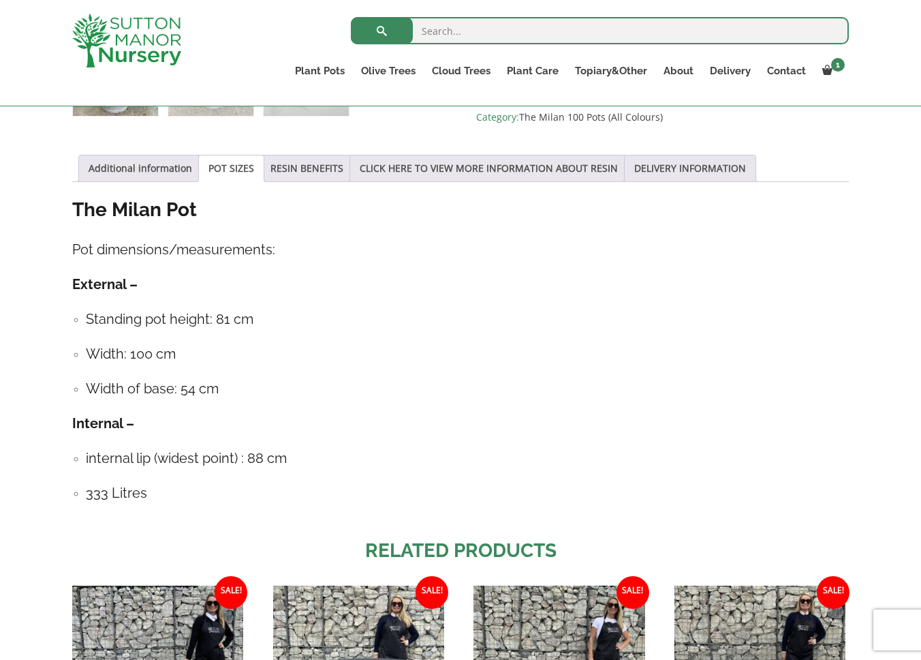
scroll to position [663, 0]
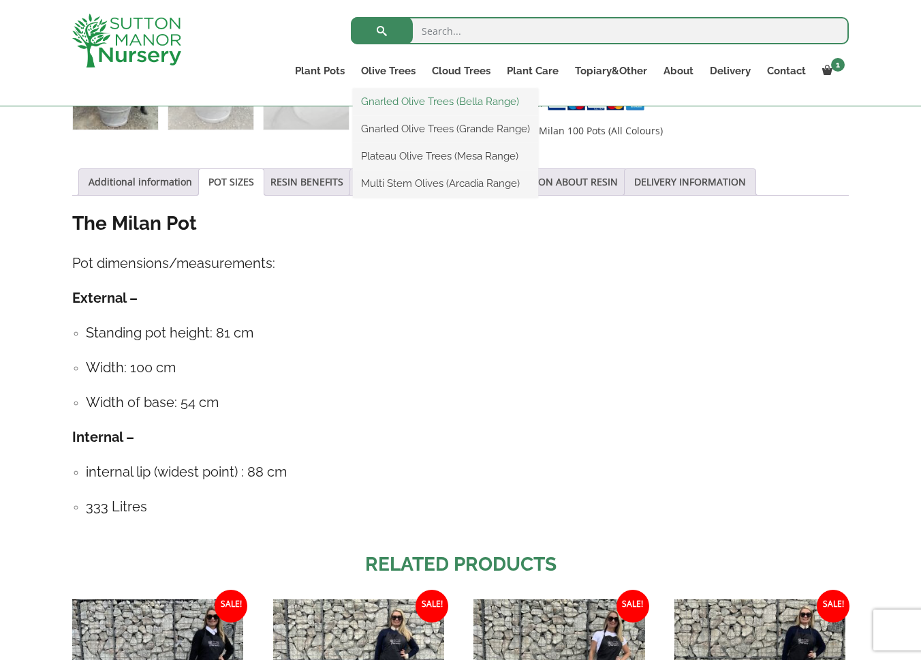
click at [399, 100] on link "Gnarled Olive Trees (Bella Range)" at bounding box center [445, 101] width 185 height 20
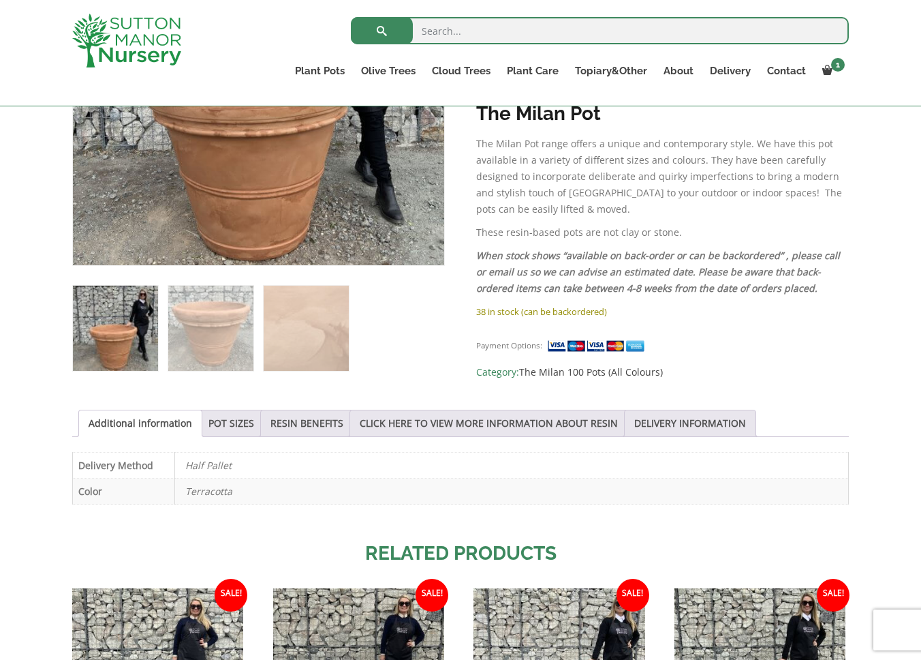
scroll to position [423, 0]
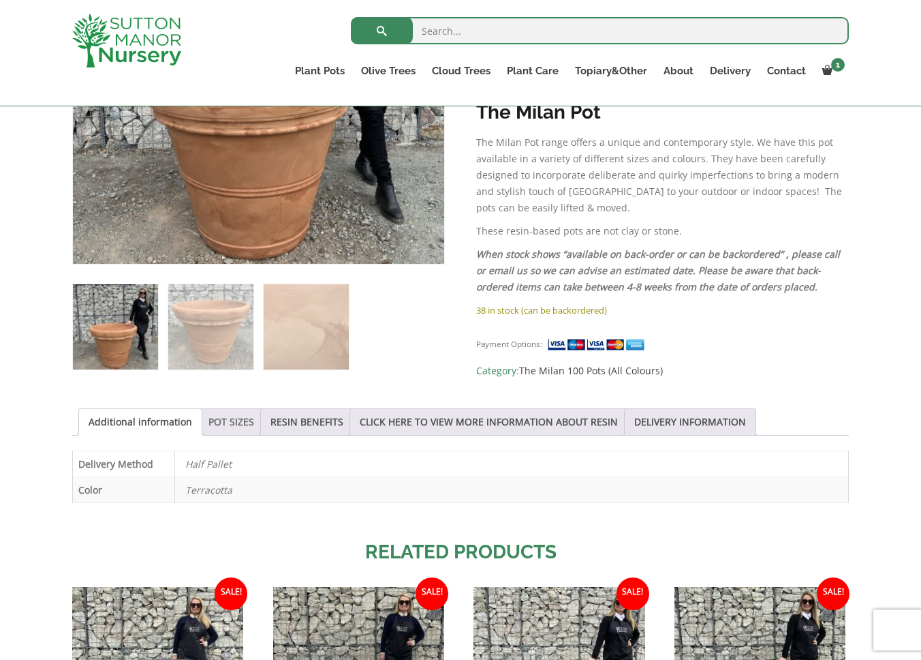
click at [254, 423] on link "POT SIZES" at bounding box center [232, 422] width 46 height 26
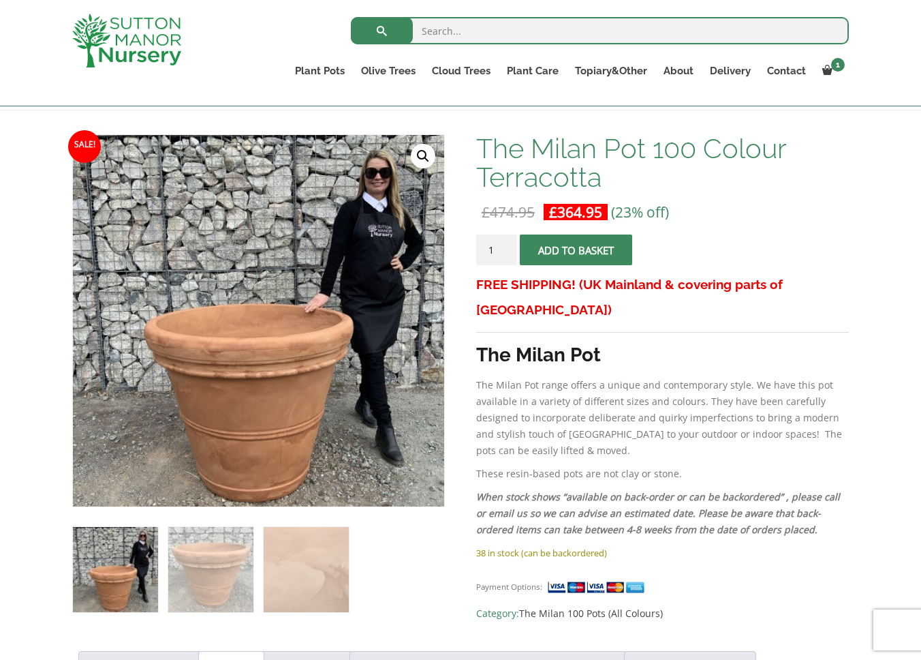
scroll to position [129, 0]
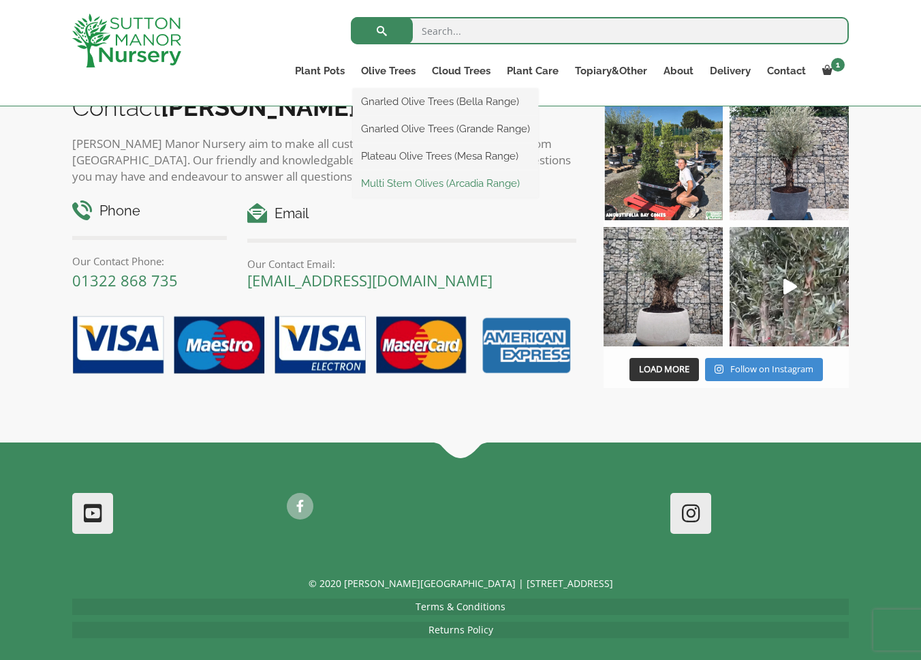
scroll to position [505, 0]
